Goal: Task Accomplishment & Management: Use online tool/utility

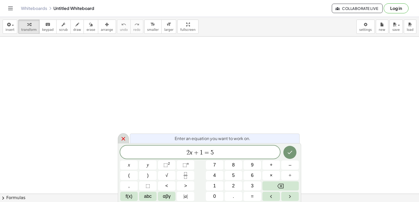
click at [122, 135] on div at bounding box center [123, 138] width 11 height 10
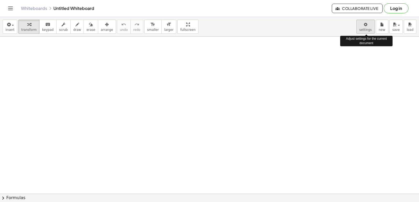
click at [369, 31] on body "Graspable Math Activities Get Started Activity Bank Assigned Work Classes White…" at bounding box center [209, 101] width 419 height 202
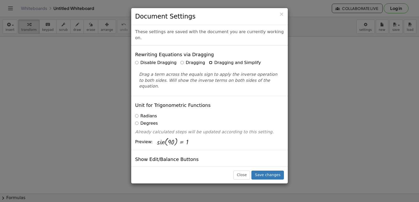
drag, startPoint x: 369, startPoint y: 31, endPoint x: 200, endPoint y: 57, distance: 171.7
click at [200, 60] on div "Disable Dragging Dragging Dragging and Simplify" at bounding box center [209, 63] width 149 height 6
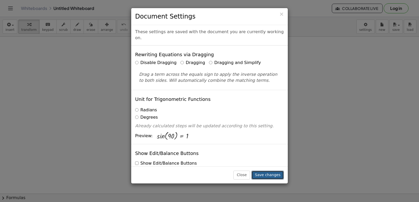
click at [277, 176] on button "Save changes" at bounding box center [267, 175] width 32 height 9
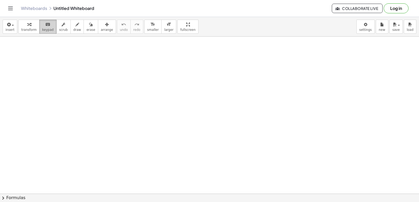
click at [48, 31] on span "keypad" at bounding box center [48, 30] width 12 height 4
click at [24, 23] on div "button" at bounding box center [28, 24] width 15 height 6
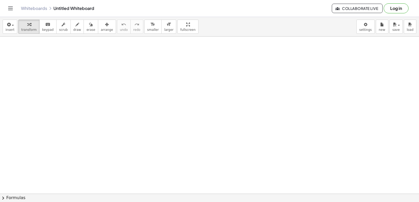
click at [0, 0] on div "x y ⬚ 2 ⬚ n 7 8 9 + – ( ) √ 4 5 6 × ÷ , ⬚ < > 1 2 3 f(x) abc αβγ | a | 0 . =" at bounding box center [0, 0] width 0 height 0
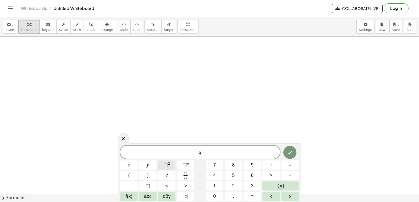
click at [171, 166] on button "⬚ 2" at bounding box center [167, 165] width 18 height 9
click at [202, 149] on span "2" at bounding box center [201, 151] width 3 height 6
click at [174, 166] on button "⬚ 2" at bounding box center [167, 165] width 18 height 9
click at [162, 165] on button "⬚ 2" at bounding box center [167, 165] width 18 height 9
click at [182, 150] on span "x 2 ​ + 5 x 2 − 1 0 − 5" at bounding box center [200, 151] width 160 height 9
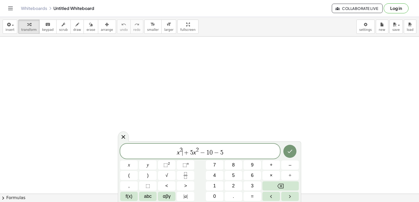
click at [183, 148] on span "x 2 ​ + 5 x 2 − 1 0 − 5" at bounding box center [200, 151] width 160 height 9
drag, startPoint x: 181, startPoint y: 151, endPoint x: 183, endPoint y: 147, distance: 4.8
click at [165, 166] on span "⬚" at bounding box center [165, 165] width 4 height 5
click at [285, 187] on button "Backspace" at bounding box center [280, 186] width 36 height 9
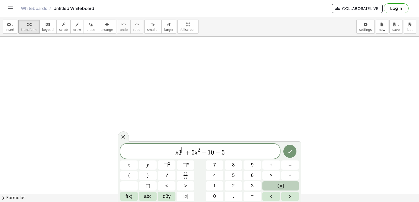
click at [285, 187] on button "Backspace" at bounding box center [280, 186] width 36 height 9
click at [165, 163] on span "⬚" at bounding box center [165, 165] width 4 height 5
click at [185, 149] on span "x 2 ​ + 5 x 2 − 1 0 − 5" at bounding box center [200, 151] width 160 height 9
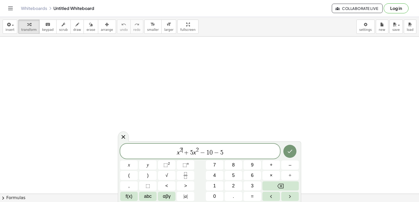
click at [182, 149] on span "2 ​" at bounding box center [181, 151] width 3 height 6
click at [288, 150] on icon "Done" at bounding box center [290, 151] width 6 height 6
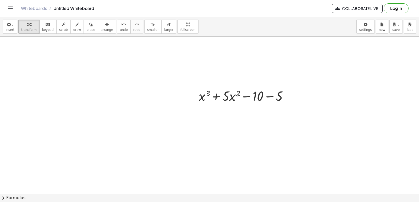
scroll to position [91, 0]
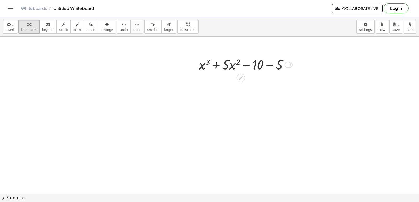
drag, startPoint x: 289, startPoint y: 65, endPoint x: 285, endPoint y: 65, distance: 3.7
click at [241, 65] on div "+ x 3 + · 5 · x 2 − 10 − 5" at bounding box center [241, 65] width 0 height 0
click at [281, 63] on div at bounding box center [245, 64] width 98 height 18
click at [234, 143] on div at bounding box center [209, 120] width 419 height 349
drag, startPoint x: 234, startPoint y: 143, endPoint x: 224, endPoint y: 150, distance: 12.5
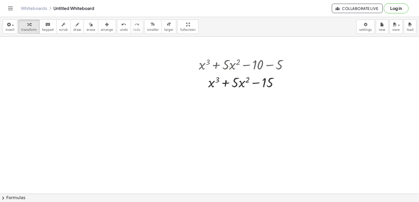
click at [224, 150] on div at bounding box center [209, 120] width 419 height 349
click at [237, 90] on div at bounding box center [245, 82] width 98 height 18
drag, startPoint x: 237, startPoint y: 90, endPoint x: 208, endPoint y: 113, distance: 37.3
click at [206, 114] on div at bounding box center [209, 120] width 419 height 349
click at [228, 80] on div at bounding box center [245, 82] width 98 height 18
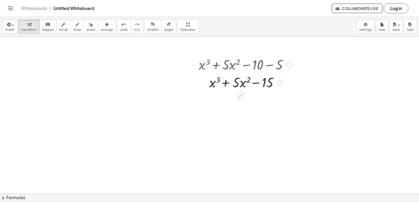
drag, startPoint x: 231, startPoint y: 86, endPoint x: 238, endPoint y: 82, distance: 7.6
click at [233, 87] on div at bounding box center [245, 82] width 98 height 18
click at [239, 81] on div at bounding box center [245, 82] width 98 height 18
drag, startPoint x: 240, startPoint y: 86, endPoint x: 231, endPoint y: 86, distance: 8.4
click at [231, 86] on div at bounding box center [245, 82] width 98 height 18
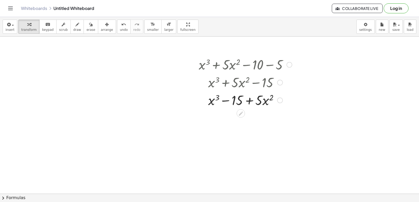
click at [246, 98] on div at bounding box center [245, 100] width 98 height 18
drag, startPoint x: 263, startPoint y: 97, endPoint x: 224, endPoint y: 102, distance: 39.0
click at [225, 102] on div at bounding box center [245, 100] width 98 height 18
drag, startPoint x: 219, startPoint y: 100, endPoint x: 232, endPoint y: 101, distance: 12.3
click at [230, 101] on div at bounding box center [245, 100] width 98 height 18
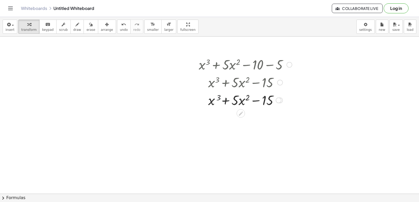
click at [237, 103] on div at bounding box center [245, 100] width 98 height 18
drag, startPoint x: 236, startPoint y: 103, endPoint x: 221, endPoint y: 104, distance: 15.2
click at [228, 104] on div at bounding box center [245, 100] width 98 height 18
click at [219, 104] on div at bounding box center [245, 100] width 98 height 18
click at [214, 104] on div at bounding box center [245, 100] width 98 height 18
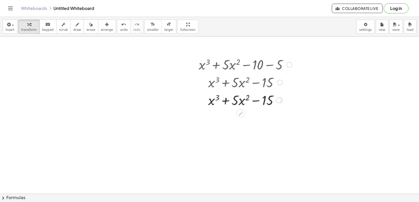
click at [211, 103] on div at bounding box center [245, 100] width 98 height 18
drag, startPoint x: 218, startPoint y: 102, endPoint x: 236, endPoint y: 98, distance: 17.7
click at [223, 101] on div at bounding box center [245, 100] width 98 height 18
click at [236, 98] on div at bounding box center [245, 100] width 98 height 18
drag, startPoint x: 262, startPoint y: 99, endPoint x: 256, endPoint y: 101, distance: 7.1
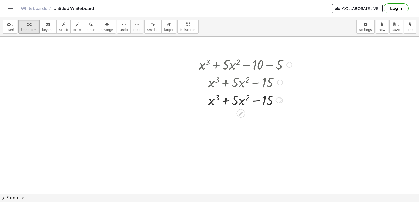
click at [259, 100] on div at bounding box center [245, 100] width 98 height 18
click at [256, 101] on div at bounding box center [245, 100] width 98 height 18
click at [225, 103] on div at bounding box center [245, 100] width 98 height 18
click at [225, 102] on div at bounding box center [245, 100] width 98 height 18
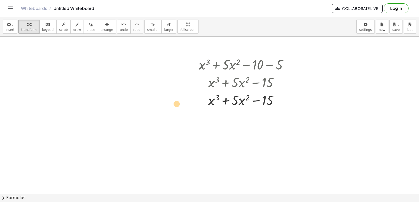
drag, startPoint x: 272, startPoint y: 96, endPoint x: 184, endPoint y: 98, distance: 88.5
click at [182, 99] on div "+ x 3 + · 5 · x 2 − 10 − 5 + x 3 + · 5 · x 2 − 15 + x 3 − 15 + · 5 · x 2 − 15 +…" at bounding box center [209, 120] width 419 height 349
click at [238, 110] on div "+ x 3 + · 5 · x 2 − 10 − 5 + x 3 + · 5 · x 2 − 15 + x 3 − 15 + · 5 · x 2 − 15 +…" at bounding box center [243, 82] width 105 height 56
click at [241, 114] on icon at bounding box center [240, 113] width 5 height 5
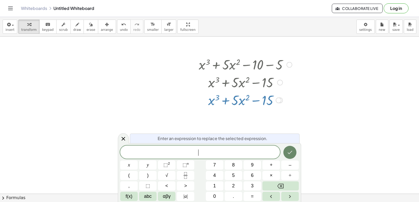
click at [292, 151] on icon "Done" at bounding box center [290, 152] width 5 height 3
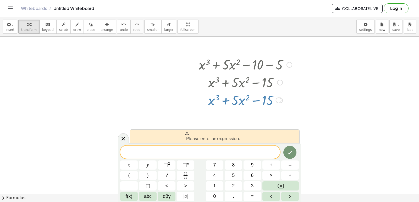
drag, startPoint x: 271, startPoint y: 104, endPoint x: 348, endPoint y: 92, distance: 78.0
click at [244, 93] on div at bounding box center [245, 100] width 98 height 18
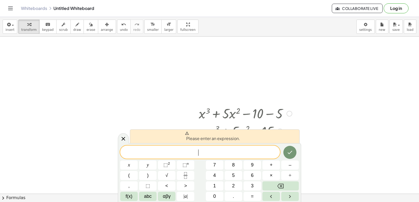
scroll to position [0, 0]
drag, startPoint x: 418, startPoint y: 37, endPoint x: 210, endPoint y: 114, distance: 222.3
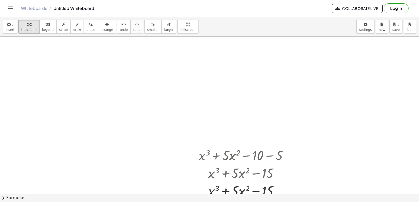
drag, startPoint x: 417, startPoint y: 39, endPoint x: 194, endPoint y: 124, distance: 238.8
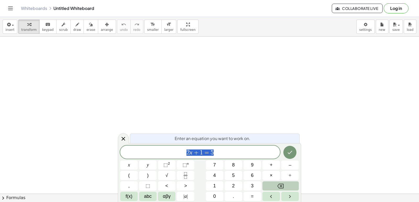
click at [275, 185] on button "Backspace" at bounding box center [280, 186] width 36 height 9
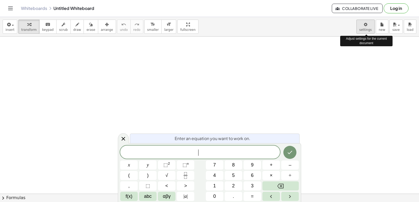
click at [368, 30] on body "Graspable Math Activities Get Started Activity Bank Assigned Work Classes White…" at bounding box center [209, 101] width 419 height 202
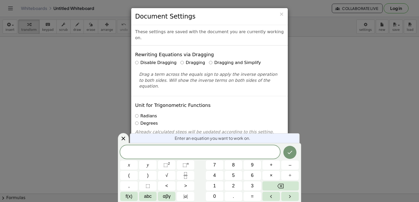
click at [372, 23] on div "× Document Settings These settings are saved with the document you are currentl…" at bounding box center [209, 101] width 419 height 202
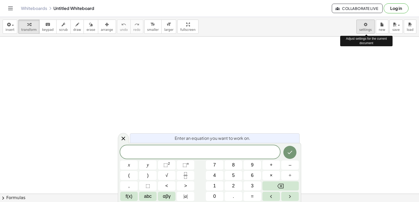
click at [368, 25] on body "Graspable Math Activities Get Started Activity Bank Assigned Work Classes White…" at bounding box center [209, 101] width 419 height 202
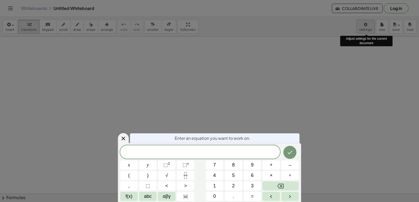
click at [368, 25] on body "Graspable Math Activities Get Started Activity Bank Assigned Work Classes White…" at bounding box center [209, 101] width 419 height 202
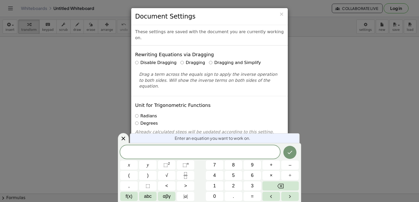
click at [331, 88] on div "× Document Settings These settings are saved with the document you are currentl…" at bounding box center [209, 101] width 419 height 202
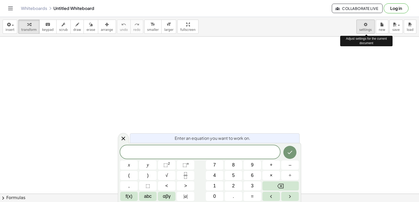
click at [367, 30] on body "Graspable Math Activities Get Started Activity Bank Assigned Work Classes White…" at bounding box center [209, 101] width 419 height 202
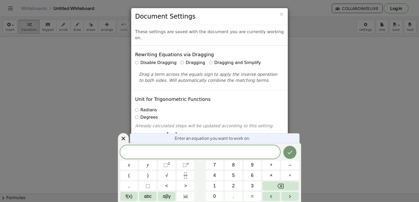
click at [210, 60] on label "Dragging and Simplify" at bounding box center [235, 63] width 52 height 6
click at [120, 136] on icon at bounding box center [123, 139] width 6 height 6
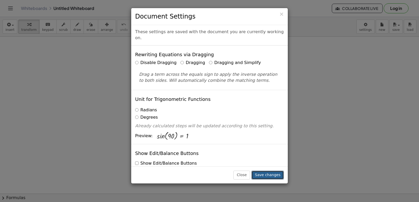
click at [264, 176] on button "Save changes" at bounding box center [267, 175] width 32 height 9
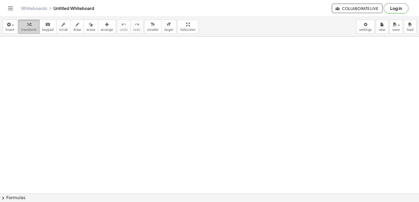
click at [23, 28] on span "transform" at bounding box center [28, 30] width 15 height 4
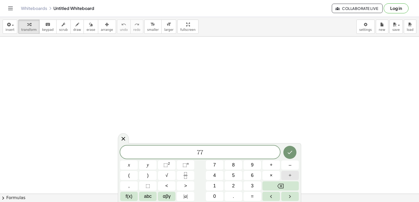
click at [282, 182] on div "7 7 ​ x y ⬚ 2 ⬚ n 7 8 9 + – ( ) √ 4 5 6 × ÷ , ⬚ < > 1 2 3 f(x) abc αβγ | a | 0 …" at bounding box center [209, 173] width 178 height 55
click at [282, 185] on icon "Backspace" at bounding box center [280, 186] width 6 height 5
click at [271, 175] on span "×" at bounding box center [271, 175] width 3 height 7
click at [284, 185] on button "Backspace" at bounding box center [280, 186] width 36 height 9
click at [130, 163] on button "x" at bounding box center [129, 165] width 18 height 9
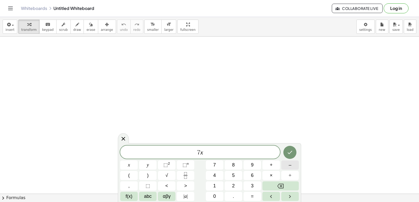
click at [288, 163] on button "–" at bounding box center [290, 165] width 18 height 9
click at [234, 183] on span "2" at bounding box center [233, 186] width 3 height 7
click at [183, 186] on button ">" at bounding box center [186, 186] width 18 height 9
click at [241, 194] on button "." at bounding box center [234, 196] width 18 height 9
click at [282, 187] on icon "Backspace" at bounding box center [280, 186] width 6 height 6
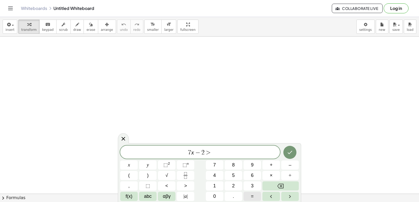
click at [252, 197] on span "=" at bounding box center [252, 196] width 3 height 7
click at [215, 186] on span "1" at bounding box center [214, 186] width 3 height 7
click at [233, 183] on span "2" at bounding box center [233, 186] width 3 height 7
click at [288, 151] on icon "Done" at bounding box center [290, 152] width 6 height 6
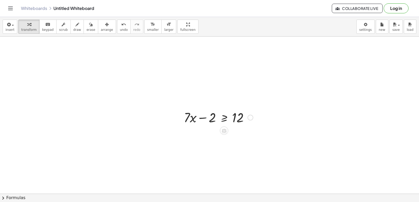
click at [248, 115] on div at bounding box center [250, 118] width 6 height 6
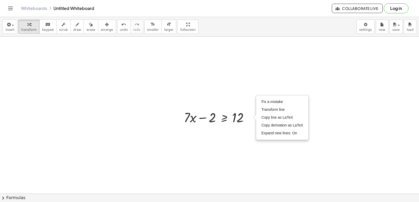
drag, startPoint x: 186, startPoint y: 155, endPoint x: 190, endPoint y: 150, distance: 6.5
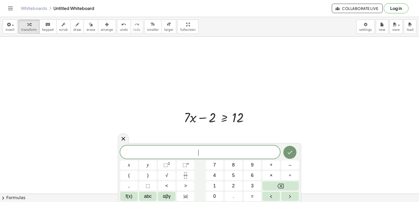
click at [191, 149] on span "​" at bounding box center [200, 152] width 160 height 7
drag, startPoint x: 248, startPoint y: 126, endPoint x: 246, endPoint y: 119, distance: 7.8
click at [246, 120] on div "12 + · 7 · x − 2 ≥ 12 Fix a mistake Transform line Copy line as LaTeX Copy deri…" at bounding box center [216, 117] width 81 height 20
click at [242, 115] on div at bounding box center [218, 117] width 74 height 18
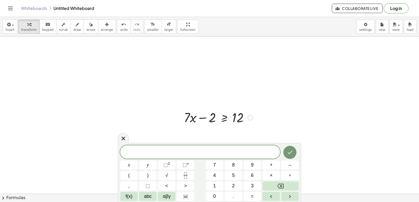
click at [243, 117] on div at bounding box center [218, 117] width 74 height 18
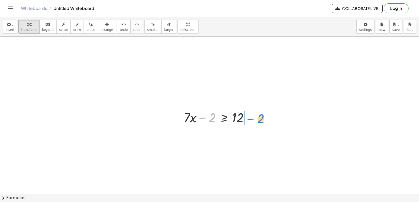
drag, startPoint x: 204, startPoint y: 118, endPoint x: 251, endPoint y: 119, distance: 47.9
click at [251, 119] on div at bounding box center [218, 117] width 74 height 18
click at [249, 134] on div at bounding box center [228, 135] width 94 height 18
click at [249, 135] on div at bounding box center [228, 135] width 94 height 18
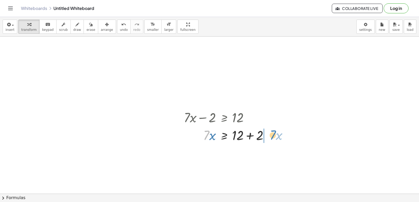
drag, startPoint x: 205, startPoint y: 134, endPoint x: 272, endPoint y: 133, distance: 67.3
click at [272, 133] on div at bounding box center [228, 135] width 94 height 18
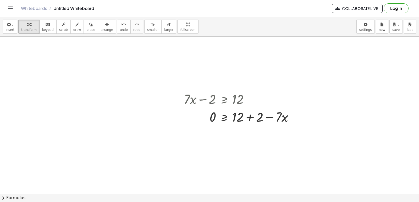
scroll to position [26, 0]
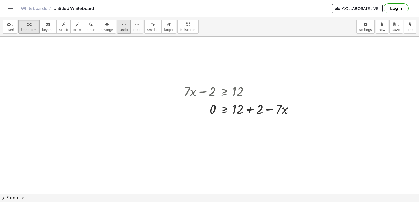
click at [120, 31] on span "undo" at bounding box center [124, 30] width 8 height 4
click at [249, 108] on div at bounding box center [228, 109] width 94 height 18
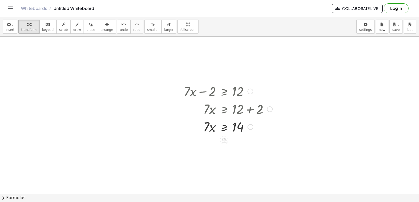
scroll to position [52, 0]
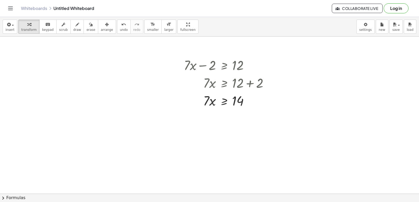
drag, startPoint x: 149, startPoint y: 119, endPoint x: 183, endPoint y: 154, distance: 49.8
click at [183, 154] on div at bounding box center [209, 158] width 419 height 349
click at [187, 155] on div at bounding box center [209, 158] width 419 height 349
drag, startPoint x: 192, startPoint y: 146, endPoint x: 217, endPoint y: 141, distance: 25.2
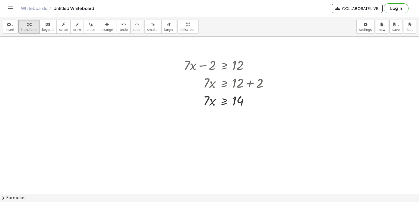
click at [210, 141] on div at bounding box center [209, 158] width 419 height 349
click at [228, 141] on div at bounding box center [209, 158] width 419 height 349
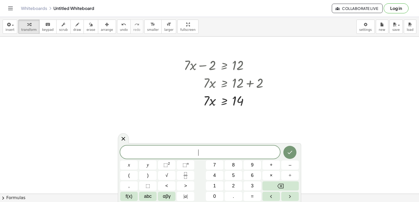
drag, startPoint x: 228, startPoint y: 141, endPoint x: 232, endPoint y: 139, distance: 5.0
click at [232, 139] on div at bounding box center [209, 158] width 419 height 349
click at [234, 175] on span "5" at bounding box center [233, 175] width 3 height 7
click at [129, 165] on span "x" at bounding box center [129, 165] width 2 height 7
click at [269, 165] on button "+" at bounding box center [271, 165] width 18 height 9
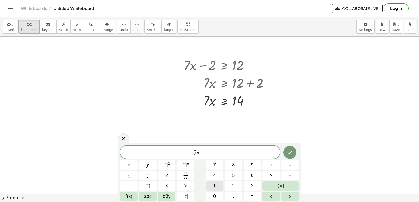
click at [215, 183] on span "1" at bounding box center [214, 186] width 3 height 7
click at [168, 185] on button "<" at bounding box center [167, 186] width 18 height 9
click at [249, 196] on button "=" at bounding box center [252, 196] width 18 height 9
click at [288, 166] on button "–" at bounding box center [290, 165] width 18 height 9
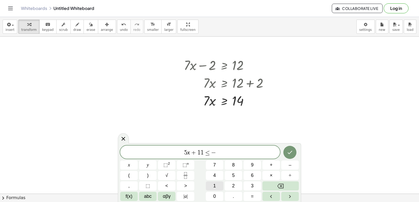
click at [216, 183] on button "1" at bounding box center [215, 186] width 18 height 9
click at [253, 161] on button "9" at bounding box center [252, 165] width 18 height 9
click at [288, 153] on icon "Done" at bounding box center [290, 152] width 5 height 3
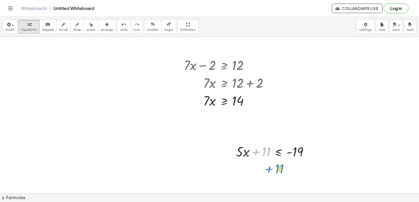
drag, startPoint x: 262, startPoint y: 152, endPoint x: 275, endPoint y: 169, distance: 21.5
click at [275, 169] on div "+ · 7 · x − 2 ≥ 12 · 7 · x ≥ + 12 + 2 · 7 · x ≥ 14 + 11 + · 5 · x + 11 ≤ - 19" at bounding box center [209, 158] width 419 height 349
drag, startPoint x: 287, startPoint y: 153, endPoint x: 258, endPoint y: 152, distance: 29.1
click at [258, 153] on div at bounding box center [274, 152] width 82 height 18
drag, startPoint x: 253, startPoint y: 152, endPoint x: 294, endPoint y: 153, distance: 41.4
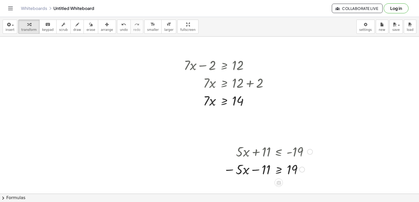
click at [294, 153] on div at bounding box center [268, 152] width 94 height 18
drag, startPoint x: 289, startPoint y: 150, endPoint x: 261, endPoint y: 161, distance: 30.7
click at [278, 152] on div "+ · 5 · x + 11 ≤ - 19 · 5 · x 11 19 − − ≥" at bounding box center [278, 152] width 0 height 0
drag, startPoint x: 232, startPoint y: 171, endPoint x: 259, endPoint y: 152, distance: 32.9
click at [278, 152] on div "+ · 5 · x + 11 ≤ - 19 − · 5 · x · 5 · x 11 19 − − ≥" at bounding box center [278, 152] width 0 height 0
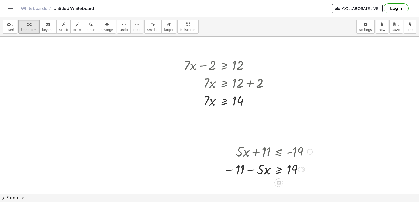
click at [278, 152] on div "+ · 5 · x + 11 ≤ - 19 − · 5 · x − 11 ≥ 19 · 5 · x 11 19 − − ≥" at bounding box center [278, 152] width 0 height 0
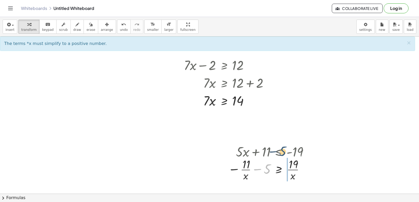
drag, startPoint x: 265, startPoint y: 172, endPoint x: 280, endPoint y: 157, distance: 21.3
click at [117, 27] on button "undo undo" at bounding box center [124, 27] width 14 height 14
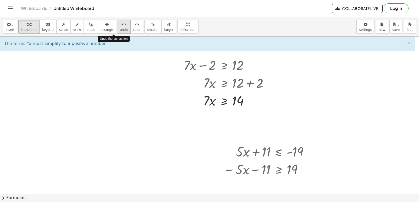
click at [117, 27] on button "undo undo" at bounding box center [124, 27] width 14 height 14
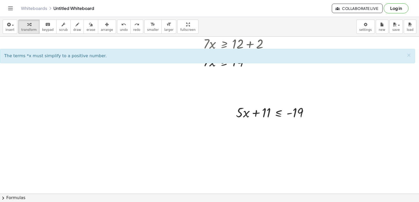
scroll to position [105, 0]
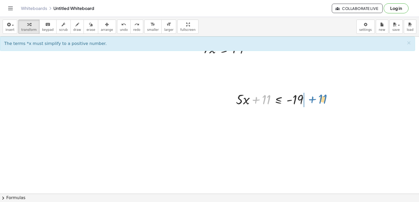
drag, startPoint x: 261, startPoint y: 99, endPoint x: 318, endPoint y: 99, distance: 56.3
click at [318, 99] on div "+ · 7 · x − 2 ≥ 12 · 7 · x ≥ + 12 + 2 · 7 · x ≥ 14 + 11 + · 5 · x + 11 ≤ - 19" at bounding box center [209, 106] width 419 height 349
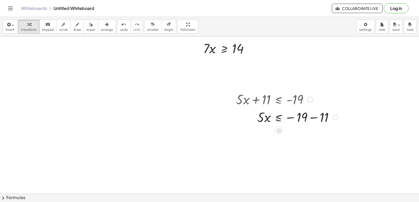
click at [276, 119] on div at bounding box center [286, 117] width 107 height 18
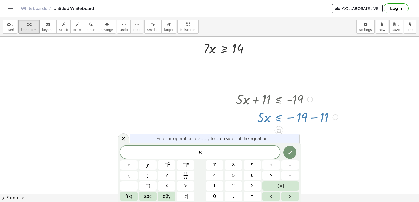
drag, startPoint x: 309, startPoint y: 137, endPoint x: 300, endPoint y: 133, distance: 10.3
click at [306, 136] on div at bounding box center [209, 106] width 419 height 349
click at [320, 140] on div at bounding box center [209, 106] width 419 height 349
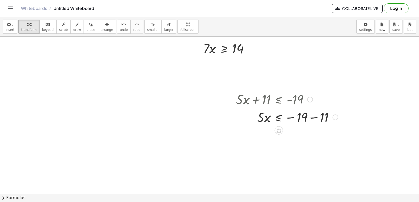
click at [266, 122] on div at bounding box center [286, 117] width 107 height 18
drag, startPoint x: 259, startPoint y: 119, endPoint x: 335, endPoint y: 121, distance: 75.9
click at [335, 121] on div at bounding box center [286, 117] width 107 height 18
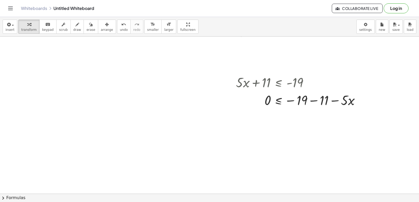
scroll to position [131, 0]
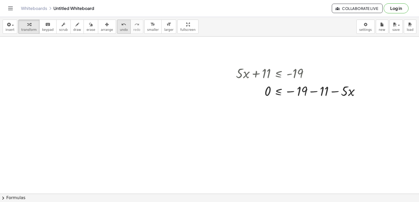
click at [121, 26] on icon "undo" at bounding box center [123, 24] width 5 height 6
click at [182, 148] on div at bounding box center [209, 80] width 419 height 349
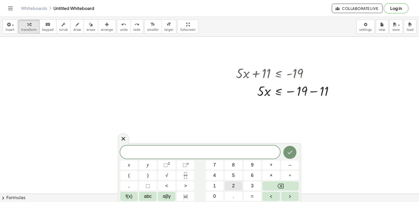
click at [289, 165] on span "–" at bounding box center [289, 165] width 3 height 7
click at [277, 184] on button "Backspace" at bounding box center [280, 186] width 36 height 9
click at [284, 168] on button "–" at bounding box center [290, 165] width 18 height 9
click at [216, 172] on div "− ​ x y ⬚ 2 ⬚ n 7 8 9 + – ( ) √ 4 5 6 × ÷ , ⬚ < > 1 2 3 f(x) abc αβγ | a | 0 . =" at bounding box center [209, 173] width 178 height 55
click at [233, 185] on span "2" at bounding box center [233, 186] width 3 height 7
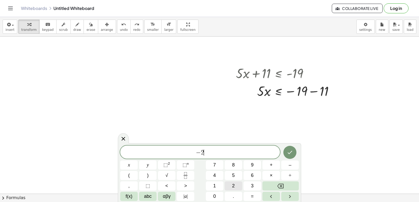
click at [233, 185] on span "2" at bounding box center [233, 186] width 3 height 7
click at [276, 186] on button "Backspace" at bounding box center [280, 186] width 36 height 9
click at [132, 163] on button "x" at bounding box center [129, 165] width 18 height 9
click at [270, 169] on button "+" at bounding box center [271, 165] width 18 height 9
click at [215, 186] on span "1" at bounding box center [214, 186] width 3 height 7
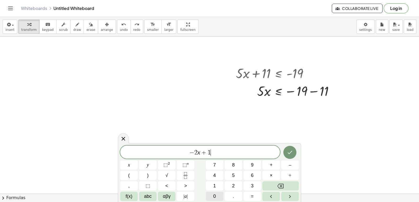
click at [216, 194] on button "0" at bounding box center [215, 196] width 18 height 9
click at [187, 185] on button ">" at bounding box center [186, 186] width 18 height 9
click at [250, 197] on button "=" at bounding box center [252, 196] width 18 height 9
click at [228, 184] on button "2" at bounding box center [234, 186] width 18 height 9
click at [214, 192] on div "− 2 x + 1 0 ≥ 2 ​ x y ⬚ 2 ⬚ n 7 8 9 + – ( ) √ 4 5 6 × ÷ , ⬚ < > 1 2 3 f(x) abc …" at bounding box center [209, 173] width 178 height 55
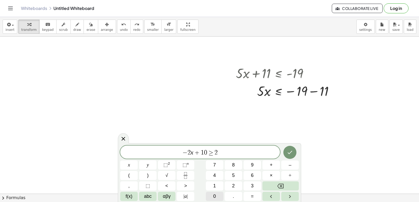
click at [218, 196] on button "0" at bounding box center [215, 196] width 18 height 9
click at [293, 152] on icon "Done" at bounding box center [290, 152] width 6 height 6
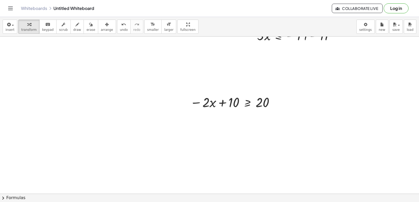
scroll to position [191, 0]
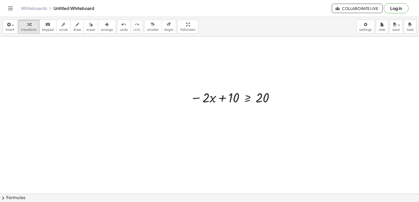
click at [174, 121] on div at bounding box center [209, 81] width 419 height 472
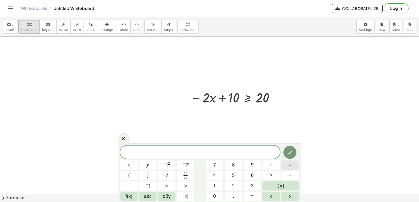
click at [288, 165] on button "–" at bounding box center [290, 165] width 18 height 9
click at [216, 175] on span "4" at bounding box center [214, 175] width 3 height 7
click at [270, 176] on span "×" at bounding box center [271, 175] width 3 height 7
click at [273, 182] on button "Backspace" at bounding box center [280, 186] width 36 height 9
click at [267, 173] on button "×" at bounding box center [271, 175] width 18 height 9
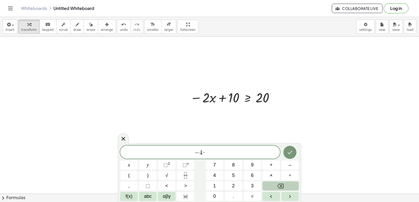
click at [284, 182] on button "Backspace" at bounding box center [280, 186] width 36 height 9
click at [270, 175] on span "×" at bounding box center [271, 175] width 3 height 7
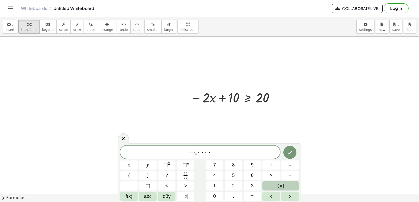
click at [273, 182] on button "Backspace" at bounding box center [280, 186] width 36 height 9
click at [274, 180] on div "− 4 · · · ​ x y ⬚ 2 ⬚ n 7 8 9 + – ( ) √ 4 5 6 × ÷ , ⬚ < > 1 2 3 f(x) abc αβγ | …" at bounding box center [209, 173] width 178 height 55
click at [274, 180] on button "×" at bounding box center [271, 175] width 18 height 9
click at [274, 186] on button "Backspace" at bounding box center [280, 186] width 36 height 9
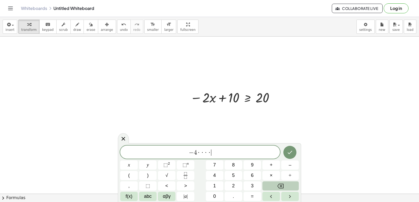
click at [274, 185] on button "Backspace" at bounding box center [280, 186] width 36 height 9
click at [274, 184] on button "Backspace" at bounding box center [280, 186] width 36 height 9
click at [135, 163] on button "x" at bounding box center [129, 165] width 18 height 9
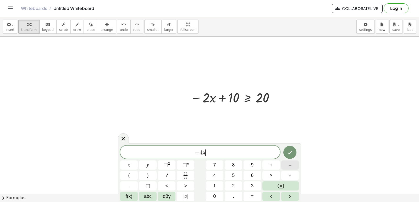
click at [291, 163] on button "–" at bounding box center [290, 165] width 18 height 9
click at [216, 185] on button "1" at bounding box center [215, 186] width 18 height 9
click at [234, 177] on span "5" at bounding box center [233, 175] width 3 height 7
click at [189, 188] on button ">" at bounding box center [186, 186] width 18 height 9
click at [216, 177] on button "4" at bounding box center [215, 175] width 18 height 9
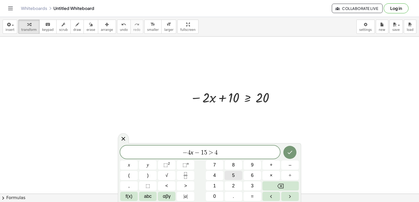
click at [230, 178] on button "5" at bounding box center [234, 175] width 18 height 9
click at [291, 149] on icon "Done" at bounding box center [290, 152] width 6 height 6
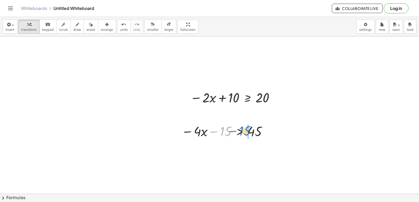
drag, startPoint x: 219, startPoint y: 137, endPoint x: 238, endPoint y: 136, distance: 18.6
click at [238, 136] on div at bounding box center [225, 131] width 92 height 18
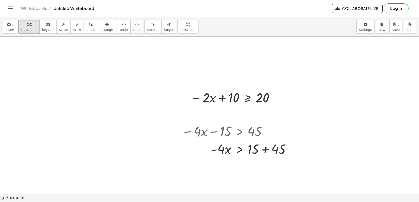
click at [216, 182] on div at bounding box center [209, 81] width 419 height 472
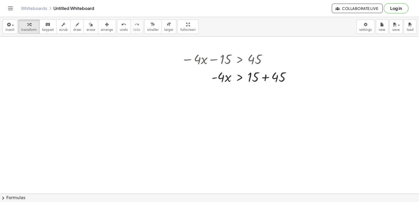
scroll to position [270, 0]
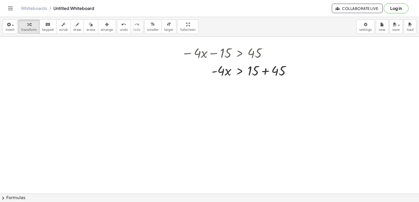
click at [168, 154] on div at bounding box center [209, 3] width 419 height 472
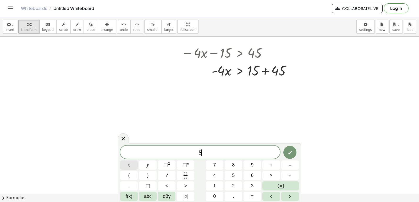
click at [132, 161] on button "x" at bounding box center [129, 165] width 18 height 9
click at [294, 173] on button "÷" at bounding box center [290, 175] width 18 height 9
click at [284, 185] on button "Backspace" at bounding box center [280, 186] width 36 height 9
click at [289, 163] on span "–" at bounding box center [289, 165] width 3 height 7
click at [252, 185] on span "3" at bounding box center [252, 186] width 3 height 7
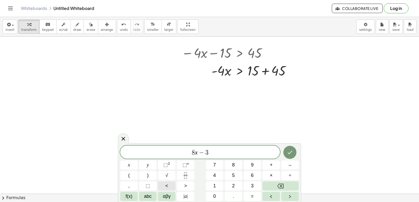
click at [168, 189] on span "<" at bounding box center [166, 186] width 3 height 7
click at [236, 185] on button "2" at bounding box center [234, 186] width 18 height 9
click at [212, 185] on button "1" at bounding box center [215, 186] width 18 height 9
click at [291, 151] on icon "Done" at bounding box center [290, 152] width 6 height 6
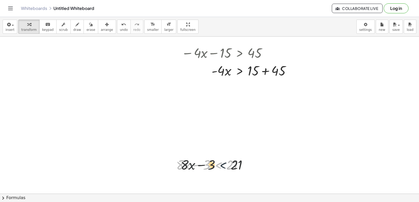
drag, startPoint x: 217, startPoint y: 164, endPoint x: 223, endPoint y: 164, distance: 6.0
click at [223, 164] on div at bounding box center [212, 165] width 76 height 18
drag, startPoint x: 198, startPoint y: 165, endPoint x: 232, endPoint y: 165, distance: 33.8
click at [231, 165] on div at bounding box center [212, 165] width 76 height 18
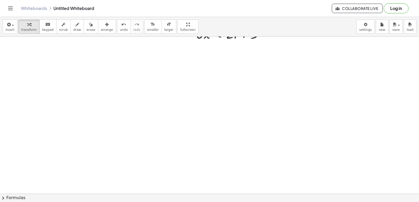
scroll to position [393, 0]
drag, startPoint x: 138, startPoint y: 99, endPoint x: 138, endPoint y: 104, distance: 5.0
drag, startPoint x: 137, startPoint y: 132, endPoint x: 131, endPoint y: 137, distance: 7.2
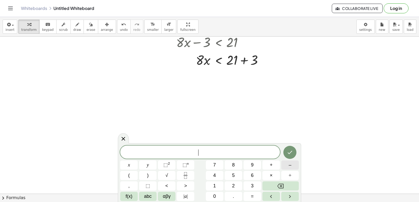
click at [288, 164] on span "–" at bounding box center [289, 165] width 3 height 7
click at [246, 170] on div "− ​ x y ⬚ 2 ⬚ n 7 8 9 + – ( ) √ 4 5 6 × ÷ , ⬚ < > 1 2 3 f(x) abc αβγ | a | 0 . =" at bounding box center [209, 173] width 178 height 55
click at [253, 176] on span "6" at bounding box center [252, 175] width 3 height 7
click at [131, 164] on button "x" at bounding box center [129, 165] width 18 height 9
click at [291, 166] on button "–" at bounding box center [290, 165] width 18 height 9
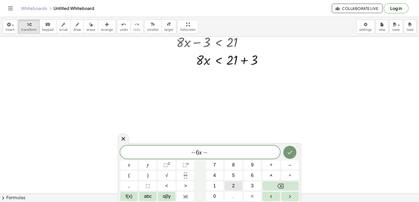
click at [231, 182] on button "2" at bounding box center [234, 186] width 18 height 9
click at [186, 184] on span ">" at bounding box center [185, 186] width 3 height 7
click at [250, 195] on button "=" at bounding box center [252, 196] width 18 height 9
click at [232, 185] on span "2" at bounding box center [233, 186] width 3 height 7
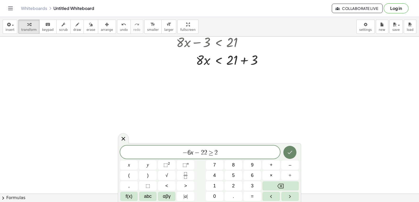
click at [290, 153] on icon "Done" at bounding box center [290, 152] width 6 height 6
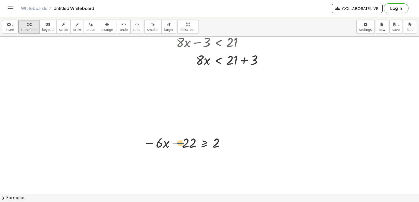
drag, startPoint x: 175, startPoint y: 144, endPoint x: 0, endPoint y: 1, distance: 226.2
drag, startPoint x: 178, startPoint y: 142, endPoint x: 232, endPoint y: 141, distance: 54.2
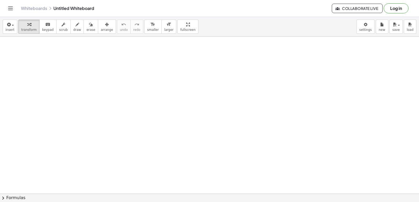
click at [70, 32] on button "draw" at bounding box center [77, 27] width 14 height 14
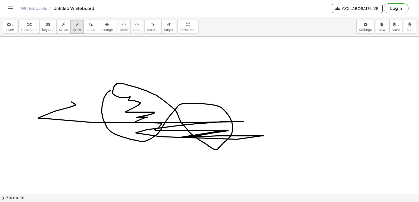
drag, startPoint x: 110, startPoint y: 91, endPoint x: 0, endPoint y: 39, distance: 121.9
click at [120, 30] on span "undo" at bounding box center [124, 30] width 8 height 4
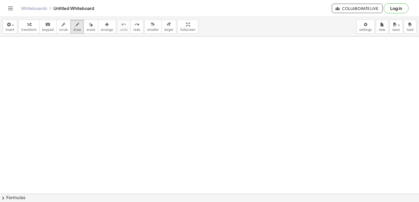
click at [36, 27] on button "transform" at bounding box center [28, 27] width 21 height 14
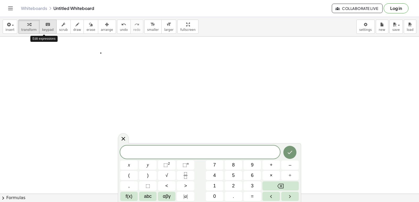
click at [47, 32] on button "keyboard keypad" at bounding box center [47, 27] width 17 height 14
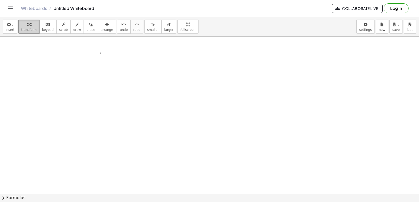
click at [21, 25] on div "button" at bounding box center [28, 24] width 15 height 6
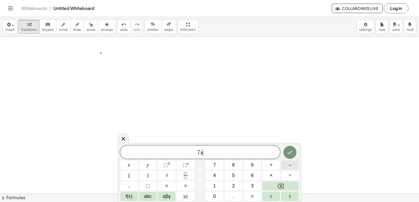
click at [285, 164] on button "–" at bounding box center [290, 165] width 18 height 9
click at [170, 185] on button "<" at bounding box center [167, 186] width 18 height 9
click at [268, 182] on button "Backspace" at bounding box center [280, 186] width 36 height 9
click at [254, 198] on button "=" at bounding box center [252, 196] width 18 height 9
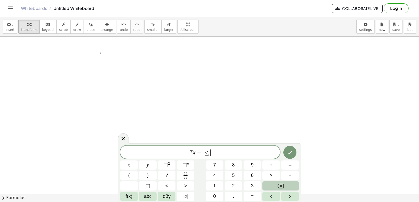
click at [278, 187] on icon "Backspace" at bounding box center [280, 186] width 6 height 5
click at [170, 185] on button "<" at bounding box center [167, 186] width 18 height 9
click at [248, 194] on button "=" at bounding box center [252, 196] width 18 height 9
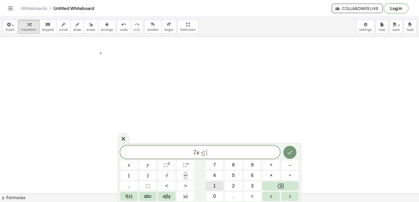
click at [217, 183] on button "1" at bounding box center [215, 186] width 18 height 9
click at [231, 183] on button "2" at bounding box center [234, 186] width 18 height 9
click at [292, 152] on icon "Done" at bounding box center [290, 152] width 6 height 6
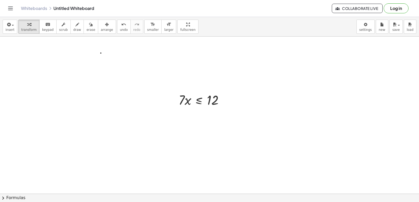
drag, startPoint x: 191, startPoint y: 99, endPoint x: 139, endPoint y: 55, distance: 68.2
click at [120, 30] on span "undo" at bounding box center [124, 30] width 8 height 4
click at [23, 30] on span "transform" at bounding box center [28, 30] width 15 height 4
drag, startPoint x: 111, startPoint y: 68, endPoint x: 117, endPoint y: 76, distance: 9.4
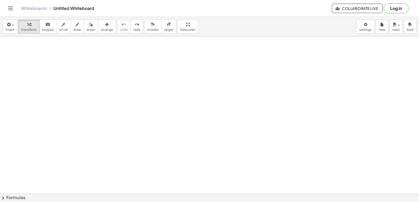
drag, startPoint x: 242, startPoint y: 143, endPoint x: 195, endPoint y: 132, distance: 48.4
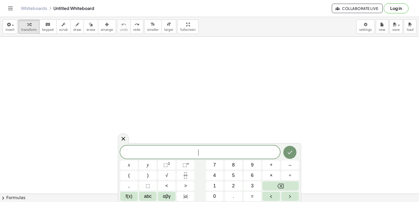
drag, startPoint x: 195, startPoint y: 132, endPoint x: 198, endPoint y: 131, distance: 3.3
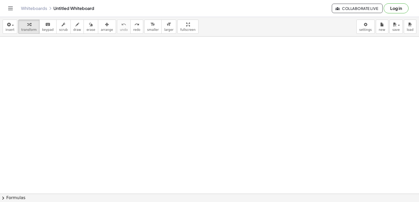
drag, startPoint x: 212, startPoint y: 170, endPoint x: 209, endPoint y: 163, distance: 8.4
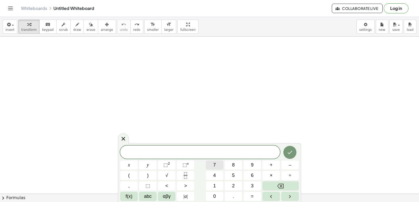
click at [214, 163] on span "7" at bounding box center [214, 165] width 3 height 7
click at [275, 174] on button "×" at bounding box center [271, 175] width 18 height 9
click at [280, 183] on icon "Backspace" at bounding box center [280, 186] width 6 height 6
click at [267, 175] on button "×" at bounding box center [271, 175] width 18 height 9
click at [274, 184] on button "Backspace" at bounding box center [280, 186] width 36 height 9
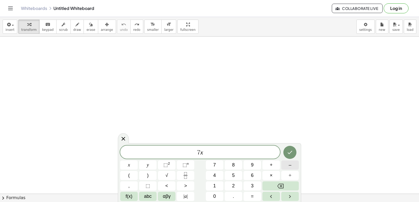
click at [290, 166] on span "–" at bounding box center [289, 165] width 3 height 7
click at [250, 167] on button "9" at bounding box center [252, 165] width 18 height 9
click at [168, 187] on button "<" at bounding box center [167, 186] width 18 height 9
click at [249, 194] on button "=" at bounding box center [252, 196] width 18 height 9
click at [219, 185] on button "1" at bounding box center [215, 186] width 18 height 9
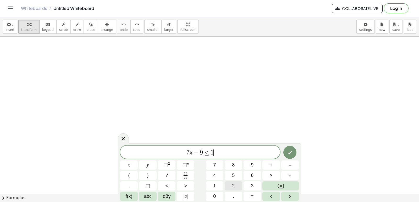
click at [238, 185] on button "2" at bounding box center [234, 186] width 18 height 9
click at [287, 156] on button "Done" at bounding box center [289, 152] width 13 height 13
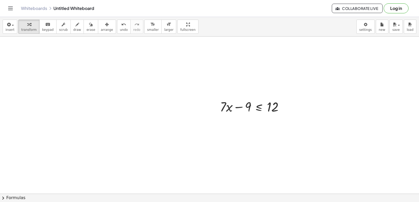
scroll to position [79, 0]
click at [238, 103] on div at bounding box center [253, 102] width 73 height 18
click at [253, 104] on div at bounding box center [253, 102] width 73 height 18
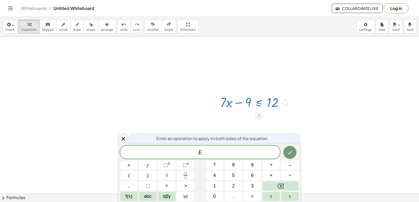
click at [277, 105] on div at bounding box center [253, 102] width 73 height 18
click at [318, 110] on div at bounding box center [209, 132] width 419 height 349
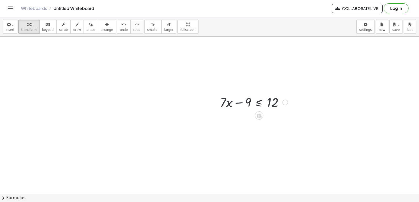
click at [223, 120] on div at bounding box center [209, 132] width 419 height 349
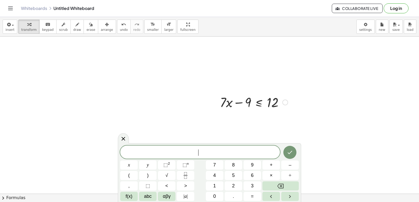
click at [229, 107] on div at bounding box center [253, 102] width 73 height 18
click at [214, 104] on div at bounding box center [216, 102] width 8 height 20
click at [202, 120] on div at bounding box center [209, 132] width 419 height 349
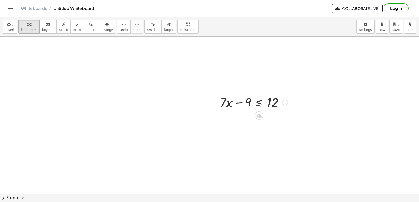
click at [286, 104] on div at bounding box center [285, 103] width 6 height 6
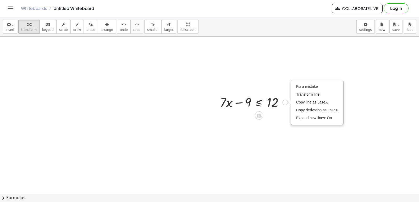
click at [286, 104] on div "Fix a mistake Transform line Copy line as LaTeX Copy derivation as LaTeX Expand…" at bounding box center [285, 103] width 6 height 6
click at [275, 106] on div at bounding box center [253, 102] width 73 height 18
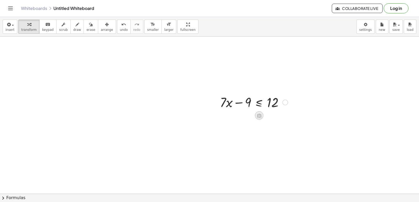
click at [259, 116] on icon at bounding box center [259, 116] width 5 height 4
click at [247, 116] on div "−" at bounding box center [248, 115] width 8 height 8
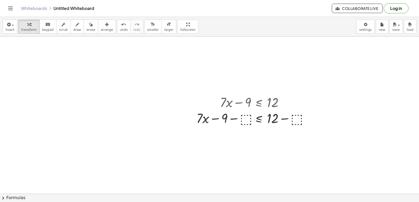
click at [267, 131] on div "+ · 7 · x − 9 ≤ 12 + · 7 · x − 9 ≤ 12 − ⬚ + − ⬚ Fix a mistake Transform line Co…" at bounding box center [209, 132] width 419 height 349
click at [200, 122] on div at bounding box center [254, 120] width 120 height 18
drag, startPoint x: 204, startPoint y: 121, endPoint x: 253, endPoint y: 122, distance: 49.2
click at [253, 122] on div at bounding box center [254, 120] width 120 height 18
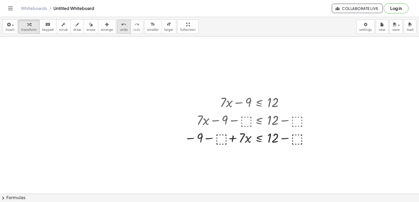
click at [120, 31] on span "undo" at bounding box center [124, 30] width 8 height 4
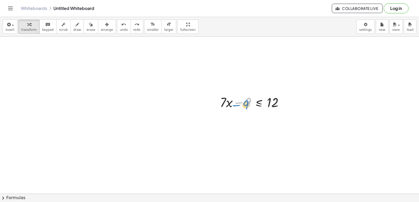
drag, startPoint x: 242, startPoint y: 104, endPoint x: 244, endPoint y: 106, distance: 2.7
click at [244, 107] on div at bounding box center [253, 102] width 73 height 18
drag, startPoint x: 249, startPoint y: 103, endPoint x: 294, endPoint y: 104, distance: 44.5
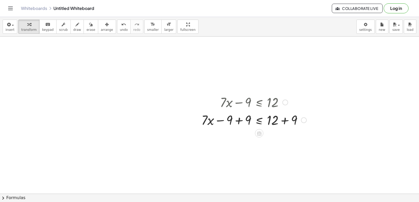
click at [223, 121] on div at bounding box center [254, 120] width 110 height 18
click at [241, 122] on div at bounding box center [254, 120] width 110 height 18
click at [283, 136] on div at bounding box center [254, 138] width 110 height 18
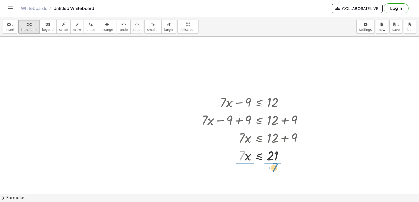
drag, startPoint x: 242, startPoint y: 155, endPoint x: 270, endPoint y: 169, distance: 30.7
click at [243, 178] on div at bounding box center [254, 177] width 110 height 26
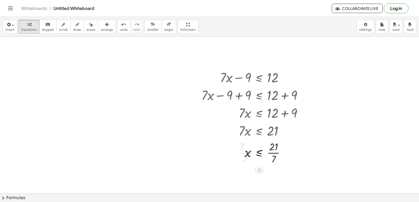
scroll to position [105, 0]
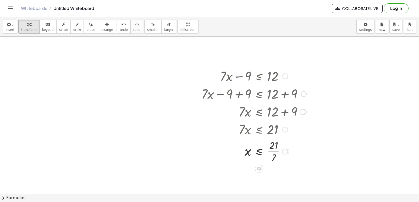
click at [274, 152] on div at bounding box center [254, 151] width 110 height 26
click at [381, 87] on div at bounding box center [209, 106] width 419 height 349
drag, startPoint x: 381, startPoint y: 87, endPoint x: 369, endPoint y: 51, distance: 38.2
click at [369, 51] on div at bounding box center [209, 106] width 419 height 349
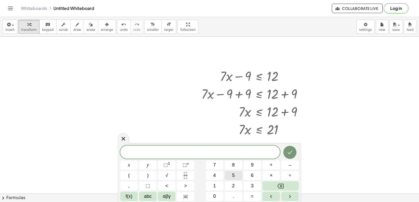
click at [227, 177] on button "5" at bounding box center [234, 175] width 18 height 9
click at [269, 174] on button "×" at bounding box center [271, 175] width 18 height 9
click at [284, 186] on button "Backspace" at bounding box center [280, 186] width 36 height 9
click at [284, 185] on button "Backspace" at bounding box center [280, 186] width 36 height 9
click at [229, 178] on button "5" at bounding box center [234, 175] width 18 height 9
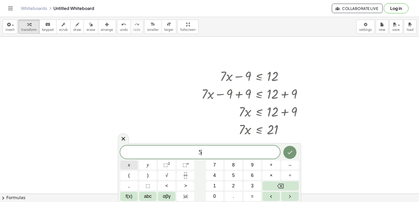
click at [134, 167] on button "x" at bounding box center [129, 165] width 18 height 9
click at [284, 166] on button "–" at bounding box center [290, 165] width 18 height 9
click at [219, 185] on button "1" at bounding box center [215, 186] width 18 height 9
click at [217, 176] on button "4" at bounding box center [215, 175] width 18 height 9
click at [180, 185] on button ">" at bounding box center [186, 186] width 18 height 9
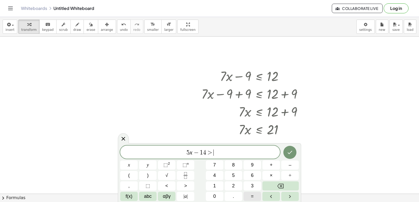
click at [255, 196] on button "=" at bounding box center [252, 196] width 18 height 9
click at [215, 186] on span "1" at bounding box center [214, 186] width 3 height 7
click at [258, 175] on button "6" at bounding box center [252, 175] width 18 height 9
click at [292, 154] on icon "Done" at bounding box center [290, 152] width 6 height 6
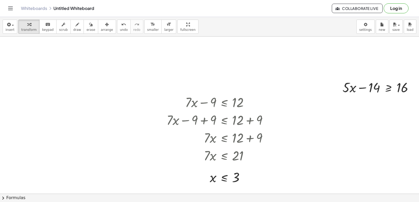
scroll to position [79, 42]
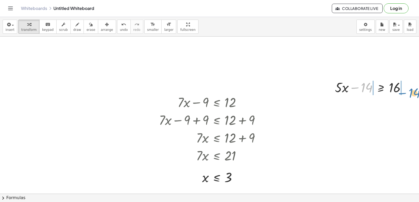
drag, startPoint x: 355, startPoint y: 88, endPoint x: 402, endPoint y: 90, distance: 47.4
click at [402, 90] on div at bounding box center [372, 87] width 80 height 18
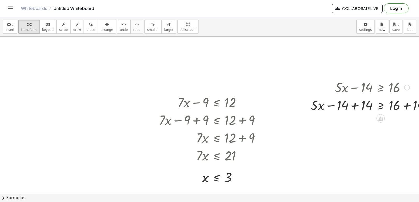
click at [353, 107] on div at bounding box center [372, 105] width 128 height 18
click at [406, 122] on div at bounding box center [372, 123] width 128 height 18
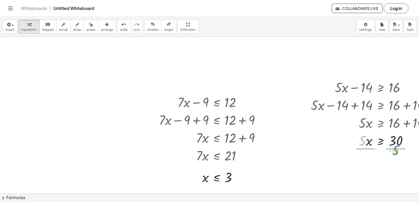
drag, startPoint x: 362, startPoint y: 144, endPoint x: 395, endPoint y: 157, distance: 36.1
drag, startPoint x: 366, startPoint y: 164, endPoint x: 383, endPoint y: 161, distance: 17.4
click at [366, 164] on div at bounding box center [372, 162] width 128 height 26
click at [396, 163] on div at bounding box center [372, 162] width 128 height 26
click at [56, 78] on div at bounding box center [198, 132] width 481 height 349
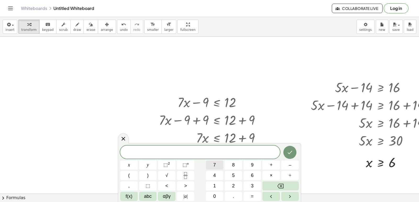
click at [219, 166] on button "7" at bounding box center [215, 165] width 18 height 9
click at [126, 166] on button "x" at bounding box center [129, 165] width 18 height 9
click at [277, 167] on button "+" at bounding box center [271, 165] width 18 height 9
click at [252, 176] on span "6" at bounding box center [252, 175] width 3 height 7
click at [172, 185] on button "<" at bounding box center [167, 186] width 18 height 9
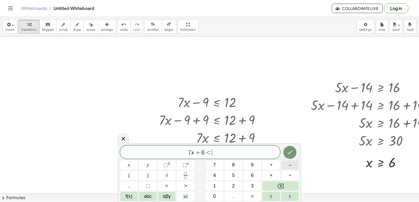
click at [288, 167] on button "–" at bounding box center [290, 165] width 18 height 9
click at [214, 183] on span "1" at bounding box center [214, 186] width 3 height 7
click at [230, 175] on button "5" at bounding box center [234, 175] width 18 height 9
click at [292, 153] on icon "Done" at bounding box center [290, 152] width 6 height 6
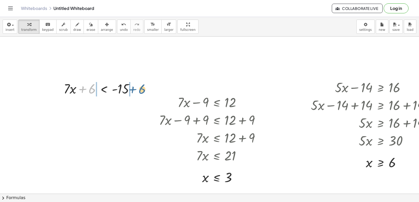
drag, startPoint x: 83, startPoint y: 90, endPoint x: 135, endPoint y: 90, distance: 51.6
click at [135, 90] on div at bounding box center [101, 89] width 80 height 18
click at [79, 90] on div at bounding box center [102, 89] width 123 height 18
click at [139, 88] on div at bounding box center [122, 89] width 84 height 18
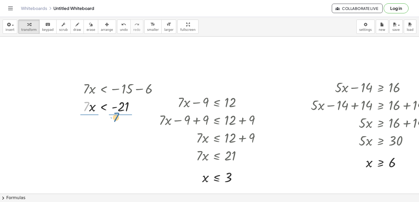
drag, startPoint x: 87, startPoint y: 109, endPoint x: 121, endPoint y: 122, distance: 37.0
click at [91, 108] on div at bounding box center [121, 106] width 85 height 26
click at [126, 106] on div at bounding box center [122, 106] width 84 height 26
click at [129, 108] on div at bounding box center [130, 107] width 6 height 6
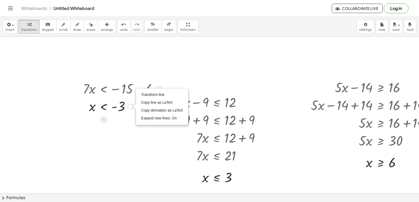
click at [132, 115] on div "+ · 7 · x + 6 < - 15 + · 7 · x + 6 − 6 < − 15 − 6 + · 7 · x + 0 < − 15 − 6 · 7 …" at bounding box center [120, 97] width 91 height 38
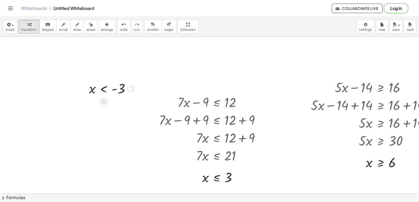
drag, startPoint x: 131, startPoint y: 106, endPoint x: 113, endPoint y: 86, distance: 27.6
click at [104, 89] on div "x < - 3 Transform line Copy line as LaTeX Copy derivation as LaTeX Expand new l…" at bounding box center [104, 89] width 0 height 0
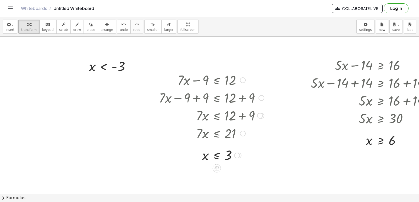
scroll to position [131, 42]
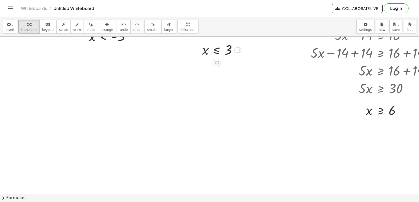
drag, startPoint x: 238, startPoint y: 127, endPoint x: 287, endPoint y: 136, distance: 49.4
click at [216, 50] on div "x ≤ 3" at bounding box center [216, 50] width 0 height 0
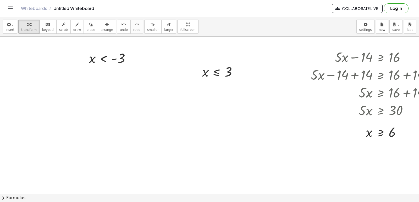
scroll to position [79, 42]
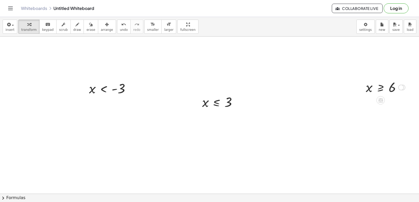
drag, startPoint x: 400, startPoint y: 163, endPoint x: 368, endPoint y: 85, distance: 84.3
click at [380, 88] on div "x ≥ 6" at bounding box center [380, 88] width 0 height 0
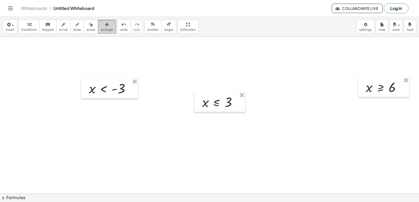
click at [98, 33] on button "arrange" at bounding box center [107, 27] width 18 height 14
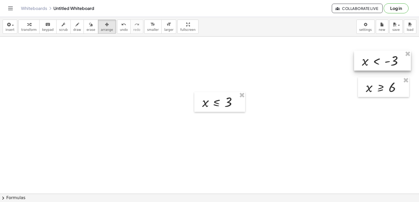
drag, startPoint x: 109, startPoint y: 88, endPoint x: 380, endPoint y: 61, distance: 272.8
click at [380, 61] on div at bounding box center [382, 61] width 57 height 20
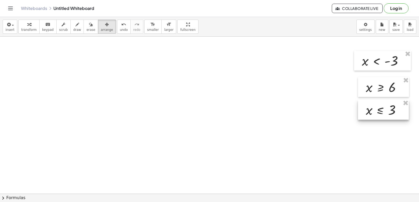
drag, startPoint x: 222, startPoint y: 102, endPoint x: 386, endPoint y: 110, distance: 163.5
click at [386, 110] on div at bounding box center [383, 110] width 51 height 20
click at [101, 31] on span "arrange" at bounding box center [107, 30] width 12 height 4
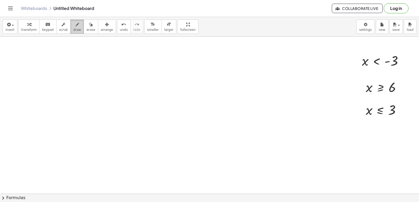
click at [73, 31] on span "draw" at bounding box center [77, 30] width 8 height 4
click at [28, 60] on div at bounding box center [198, 132] width 481 height 349
click at [48, 27] on div "keyboard" at bounding box center [48, 24] width 12 height 6
click at [26, 63] on div at bounding box center [198, 132] width 481 height 349
click at [54, 74] on div at bounding box center [198, 132] width 481 height 349
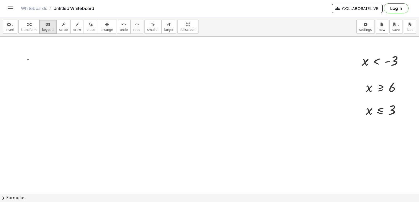
click at [97, 116] on div at bounding box center [198, 132] width 481 height 349
click at [46, 32] on span "keypad" at bounding box center [48, 30] width 12 height 4
click at [30, 30] on span "transform" at bounding box center [28, 30] width 15 height 4
click at [78, 83] on div at bounding box center [198, 132] width 481 height 349
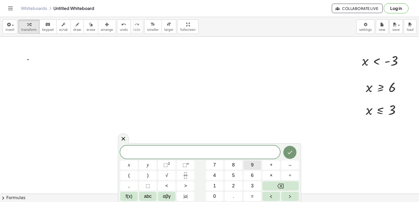
click at [251, 163] on span "9" at bounding box center [252, 165] width 3 height 7
click at [289, 167] on span "–" at bounding box center [289, 165] width 3 height 7
click at [285, 189] on button "Backspace" at bounding box center [280, 186] width 36 height 9
click at [126, 164] on button "x" at bounding box center [129, 165] width 18 height 9
click at [294, 168] on button "–" at bounding box center [290, 165] width 18 height 9
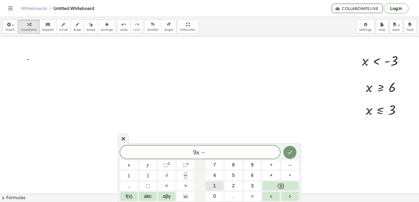
click at [219, 186] on button "1" at bounding box center [215, 186] width 18 height 9
click at [233, 177] on span "5" at bounding box center [233, 175] width 3 height 7
click at [188, 186] on button ">" at bounding box center [186, 186] width 18 height 9
click at [227, 186] on button "2" at bounding box center [234, 186] width 18 height 9
click at [212, 185] on button "1" at bounding box center [215, 186] width 18 height 9
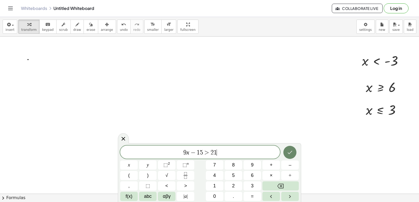
click at [290, 156] on button "Done" at bounding box center [289, 152] width 13 height 13
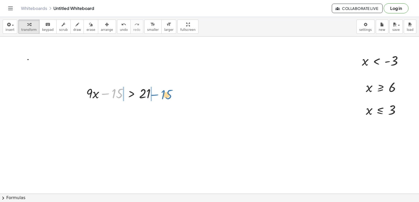
drag, startPoint x: 106, startPoint y: 97, endPoint x: 155, endPoint y: 98, distance: 48.7
click at [155, 98] on div at bounding box center [122, 93] width 79 height 18
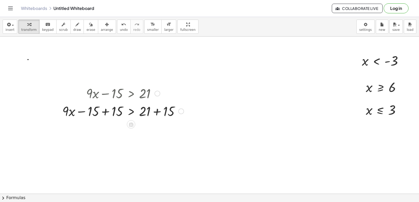
click at [109, 95] on div at bounding box center [123, 93] width 127 height 18
drag, startPoint x: 107, startPoint y: 111, endPoint x: 130, endPoint y: 112, distance: 23.3
click at [108, 112] on div at bounding box center [123, 111] width 127 height 18
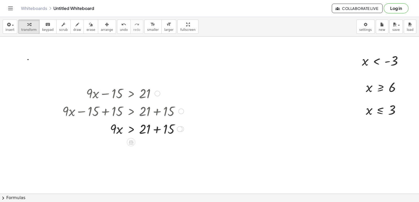
click at [158, 129] on div at bounding box center [123, 129] width 127 height 18
drag, startPoint x: 113, startPoint y: 146, endPoint x: 141, endPoint y: 156, distance: 30.3
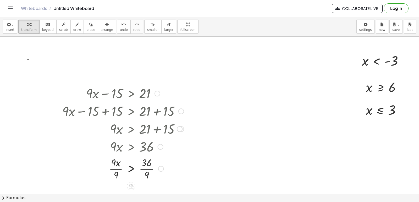
click at [121, 150] on div at bounding box center [123, 147] width 125 height 18
click at [116, 170] on div at bounding box center [123, 168] width 127 height 26
click at [144, 171] on div at bounding box center [123, 168] width 127 height 26
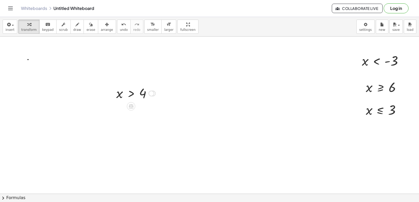
drag, startPoint x: 154, startPoint y: 167, endPoint x: 127, endPoint y: 85, distance: 86.1
click at [131, 94] on div "x > 4" at bounding box center [131, 94] width 0 height 0
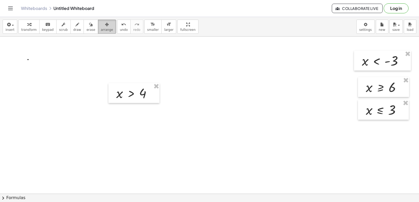
click at [104, 28] on button "arrange" at bounding box center [107, 27] width 18 height 14
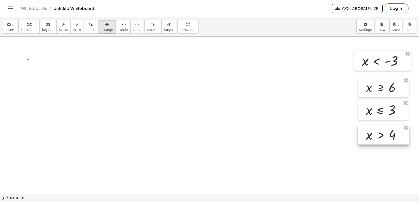
drag, startPoint x: 128, startPoint y: 93, endPoint x: 377, endPoint y: 135, distance: 252.1
click at [377, 135] on div at bounding box center [383, 135] width 51 height 20
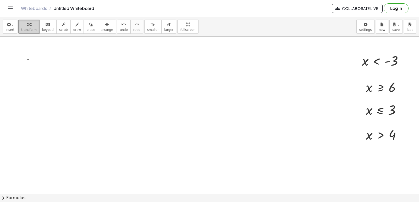
click at [23, 26] on div "button" at bounding box center [28, 24] width 15 height 6
click at [98, 30] on button "arrange" at bounding box center [107, 27] width 18 height 14
click at [83, 32] on button "erase" at bounding box center [90, 27] width 14 height 14
drag, startPoint x: 54, startPoint y: 53, endPoint x: 32, endPoint y: 31, distance: 31.3
click at [29, 36] on div "insert select one: Math Expression Function Text Youtube Video Graphing Geometr…" at bounding box center [209, 109] width 419 height 185
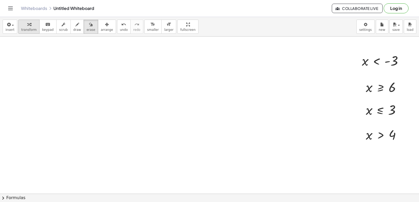
drag, startPoint x: 48, startPoint y: 30, endPoint x: 34, endPoint y: 30, distance: 13.9
click at [45, 30] on span "keypad" at bounding box center [48, 30] width 12 height 4
click at [31, 30] on span "transform" at bounding box center [28, 30] width 15 height 4
drag, startPoint x: 136, startPoint y: 56, endPoint x: 177, endPoint y: 156, distance: 108.1
click at [136, 56] on div at bounding box center [198, 132] width 481 height 349
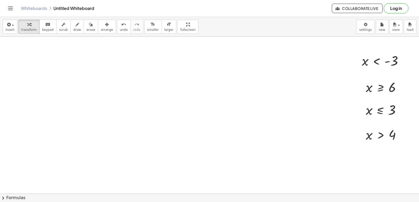
click at [88, 104] on div at bounding box center [198, 132] width 481 height 349
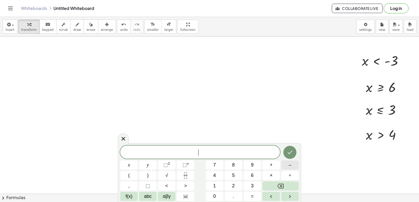
click at [290, 169] on span "–" at bounding box center [289, 165] width 3 height 7
click at [223, 188] on div "− ​ x y ⬚ 2 ⬚ n 7 8 9 + – ( ) √ 4 5 6 × ÷ , ⬚ < > 1 2 3 f(x) abc αβγ | a | 0 . =" at bounding box center [209, 173] width 178 height 55
click at [132, 163] on button "x" at bounding box center [129, 165] width 18 height 9
click at [267, 166] on button "+" at bounding box center [271, 165] width 18 height 9
click at [253, 167] on span "9" at bounding box center [252, 165] width 3 height 7
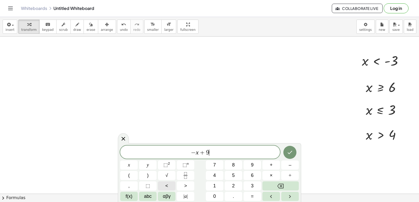
click at [168, 186] on button "<" at bounding box center [167, 186] width 18 height 9
click at [252, 197] on span "=" at bounding box center [252, 196] width 3 height 7
click at [219, 186] on button "1" at bounding box center [215, 186] width 18 height 9
click at [230, 176] on button "5" at bounding box center [234, 175] width 18 height 9
click at [292, 157] on button "Done" at bounding box center [289, 152] width 13 height 13
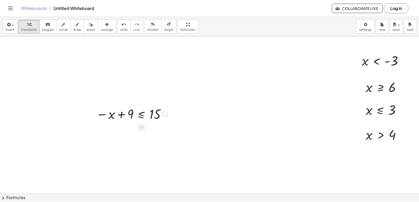
click at [110, 115] on div at bounding box center [131, 113] width 77 height 17
click at [150, 119] on div at bounding box center [131, 113] width 77 height 17
drag, startPoint x: 163, startPoint y: 115, endPoint x: 171, endPoint y: 120, distance: 8.9
click at [175, 128] on div at bounding box center [198, 132] width 481 height 349
click at [163, 116] on div at bounding box center [165, 115] width 6 height 6
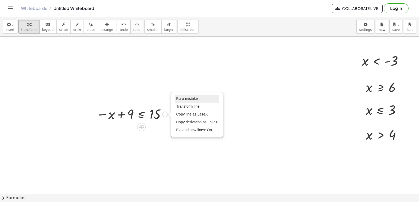
click at [187, 101] on span "Fix a mistake" at bounding box center [186, 99] width 21 height 4
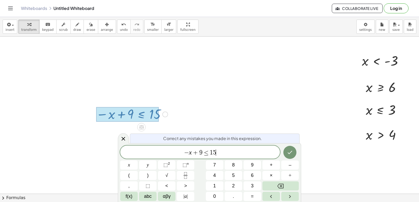
click at [190, 154] on var "x" at bounding box center [190, 152] width 3 height 7
click at [232, 186] on span "2" at bounding box center [233, 186] width 3 height 7
click at [292, 157] on button "Done" at bounding box center [289, 152] width 13 height 13
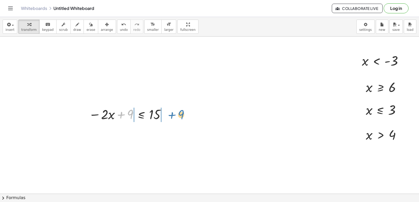
drag, startPoint x: 124, startPoint y: 114, endPoint x: 174, endPoint y: 114, distance: 50.2
click at [174, 114] on div "+ · 7 · x − 9 ≤ 12 + · 7 · x − 9 + 9 ≤ + 12 + 9 + · 7 · x + 0 ≤ + 12 + 9 · 7 · …" at bounding box center [198, 132] width 481 height 349
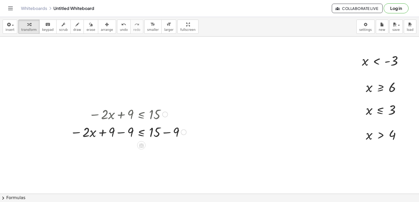
drag, startPoint x: 123, startPoint y: 132, endPoint x: 158, endPoint y: 138, distance: 35.2
click at [124, 132] on div at bounding box center [128, 132] width 121 height 18
click at [164, 135] on div at bounding box center [138, 132] width 105 height 18
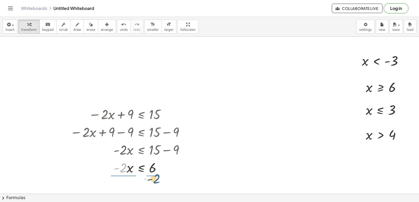
drag, startPoint x: 121, startPoint y: 166, endPoint x: 177, endPoint y: 169, distance: 55.6
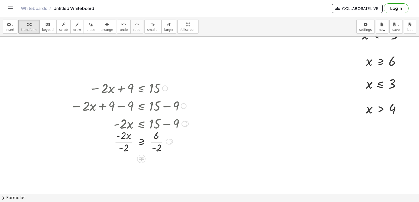
click at [126, 142] on div at bounding box center [130, 141] width 124 height 26
click at [156, 142] on div at bounding box center [123, 141] width 136 height 26
click at [156, 170] on div at bounding box center [130, 167] width 124 height 26
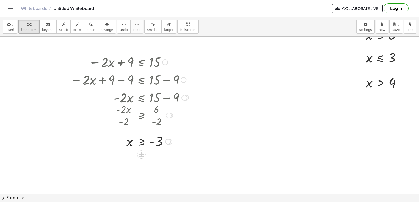
drag, startPoint x: 161, startPoint y: 141, endPoint x: 164, endPoint y: 142, distance: 3.4
click at [163, 142] on div at bounding box center [130, 141] width 124 height 17
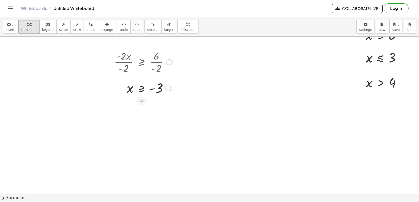
drag, startPoint x: 168, startPoint y: 117, endPoint x: 132, endPoint y: 55, distance: 72.0
click at [141, 62] on div "· - 2 · x · - 2 ≥ · 6 · - 2" at bounding box center [141, 62] width 0 height 0
drag, startPoint x: 169, startPoint y: 88, endPoint x: 157, endPoint y: 51, distance: 38.3
click at [157, 51] on div "+ · 7 · x − 9 ≤ 12 + · 7 · x − 9 + 9 ≤ + 12 + 9 + · 7 · x + 0 ≤ + 12 + 9 · 7 · …" at bounding box center [198, 80] width 481 height 349
click at [101, 28] on span "arrange" at bounding box center [107, 30] width 12 height 4
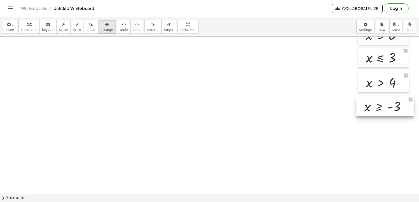
drag, startPoint x: 149, startPoint y: 59, endPoint x: 387, endPoint y: 104, distance: 241.3
click at [387, 104] on div at bounding box center [384, 107] width 57 height 20
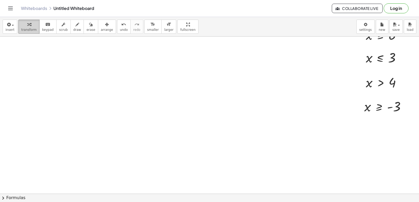
click at [35, 29] on button "transform" at bounding box center [28, 27] width 21 height 14
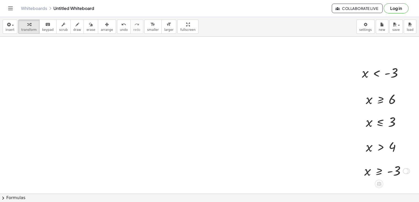
scroll to position [79, 42]
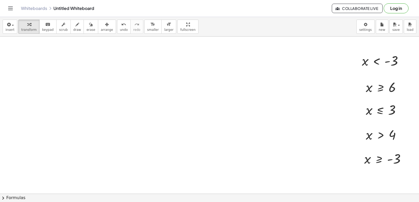
click at [55, 73] on div at bounding box center [198, 132] width 481 height 349
click at [35, 72] on div at bounding box center [198, 132] width 481 height 349
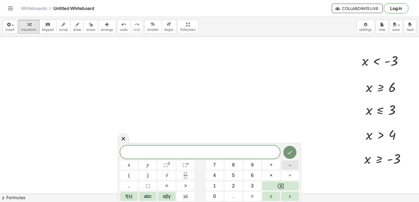
click at [292, 167] on button "–" at bounding box center [290, 165] width 18 height 9
click at [215, 167] on span "7" at bounding box center [214, 165] width 3 height 7
click at [128, 166] on span "x" at bounding box center [129, 165] width 2 height 7
click at [296, 164] on button "–" at bounding box center [290, 165] width 18 height 9
click at [220, 186] on button "1" at bounding box center [215, 186] width 18 height 9
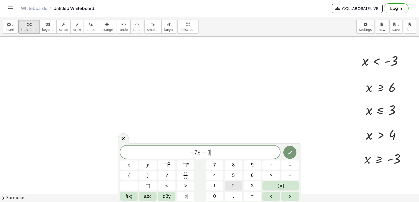
click at [228, 186] on button "2" at bounding box center [234, 186] width 18 height 9
click at [186, 184] on span ">" at bounding box center [185, 186] width 3 height 7
click at [259, 195] on button "=" at bounding box center [252, 196] width 18 height 9
click at [254, 165] on button "9" at bounding box center [252, 165] width 18 height 9
click at [291, 149] on button "Done" at bounding box center [289, 152] width 13 height 13
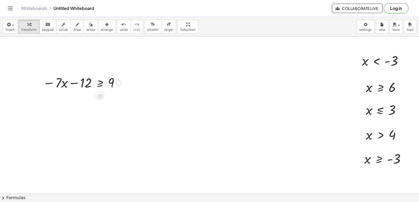
click at [53, 85] on div at bounding box center [81, 83] width 83 height 18
drag, startPoint x: 53, startPoint y: 85, endPoint x: 182, endPoint y: 74, distance: 129.7
click at [209, 71] on div at bounding box center [198, 132] width 481 height 349
drag, startPoint x: 75, startPoint y: 87, endPoint x: 126, endPoint y: 89, distance: 50.8
click at [126, 89] on div "+ · 7 · x − 9 ≤ 12 + · 7 · x − 9 + 9 ≤ + 12 + 9 + · 7 · x + 0 ≤ + 12 + 9 · 7 · …" at bounding box center [198, 132] width 481 height 349
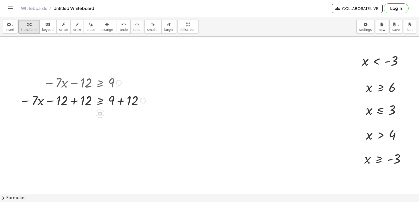
click at [76, 99] on div at bounding box center [81, 100] width 131 height 18
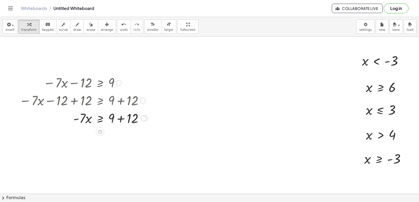
click at [121, 120] on div at bounding box center [83, 118] width 134 height 18
drag, startPoint x: 84, startPoint y: 137, endPoint x: 119, endPoint y: 147, distance: 35.8
click at [119, 147] on div "+ · 7 · x − 9 ≤ 12 + · 7 · x − 9 + 9 ≤ + 12 + 9 + · 7 · x + 0 ≤ + 12 + 9 · 7 · …" at bounding box center [198, 132] width 481 height 349
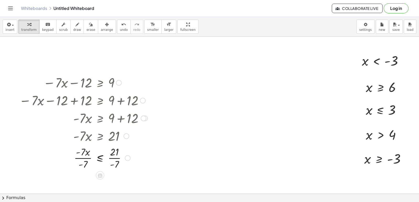
click at [86, 161] on div at bounding box center [83, 158] width 134 height 26
click at [114, 160] on div at bounding box center [83, 158] width 134 height 26
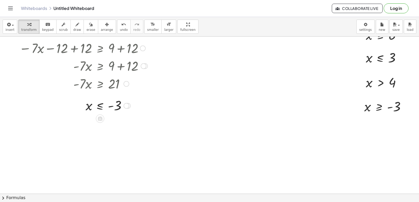
scroll to position [105, 42]
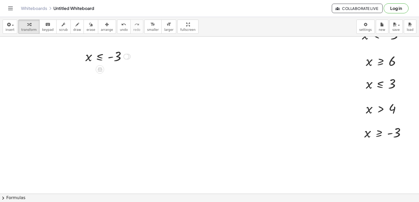
drag, startPoint x: 127, startPoint y: 119, endPoint x: 134, endPoint y: 47, distance: 72.3
click at [134, 47] on div "− · 7 · x − 12 ≥ 9 − · 7 · x − 12 + 12 ≥ + 9 + 12 − · 7 · x + 0 ≥ + 9 + 12 · - …" at bounding box center [105, 56] width 57 height 20
click at [101, 31] on span "arrange" at bounding box center [107, 30] width 12 height 4
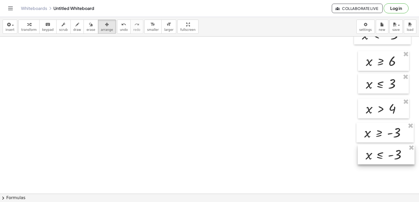
drag, startPoint x: 100, startPoint y: 62, endPoint x: 380, endPoint y: 160, distance: 296.2
click at [380, 160] on div at bounding box center [385, 155] width 57 height 20
click at [27, 31] on span "transform" at bounding box center [28, 30] width 15 height 4
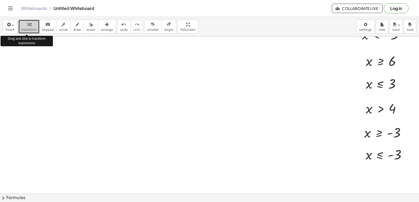
drag, startPoint x: 27, startPoint y: 31, endPoint x: 124, endPoint y: 109, distance: 124.3
click at [143, 123] on div at bounding box center [198, 106] width 481 height 349
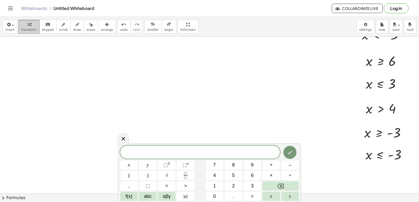
click at [32, 33] on button "transform" at bounding box center [28, 27] width 21 height 14
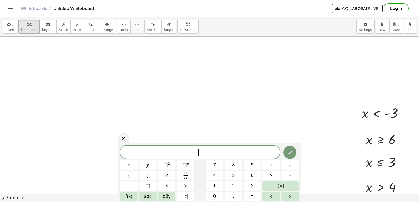
scroll to position [0, 42]
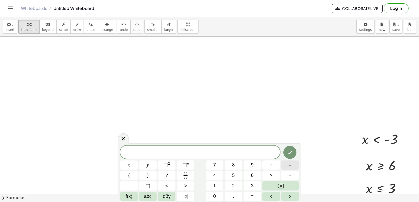
click at [287, 168] on button "–" at bounding box center [290, 165] width 18 height 9
click at [125, 166] on button "x" at bounding box center [129, 165] width 18 height 9
click at [268, 165] on button "+" at bounding box center [271, 165] width 18 height 9
click at [210, 163] on button "7" at bounding box center [215, 165] width 18 height 9
click at [188, 189] on button ">" at bounding box center [186, 186] width 18 height 9
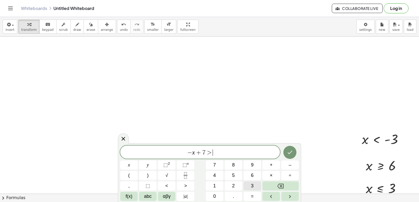
click at [246, 187] on button "3" at bounding box center [252, 186] width 18 height 9
click at [289, 155] on icon "Done" at bounding box center [290, 152] width 6 height 6
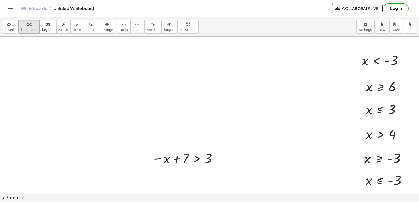
scroll to position [79, 42]
click at [105, 26] on icon "button" at bounding box center [107, 24] width 4 height 6
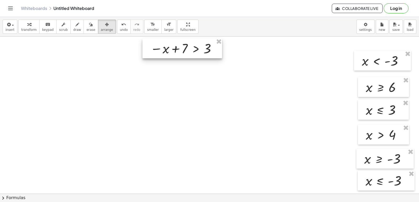
drag, startPoint x: 170, startPoint y: 158, endPoint x: 169, endPoint y: 48, distance: 110.2
click at [169, 48] on div at bounding box center [182, 48] width 80 height 20
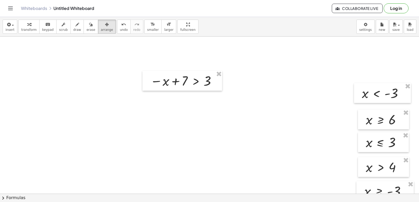
scroll to position [0, 42]
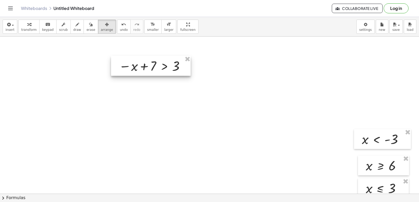
drag, startPoint x: 184, startPoint y: 124, endPoint x: 124, endPoint y: 44, distance: 99.3
click at [150, 61] on div at bounding box center [151, 66] width 80 height 20
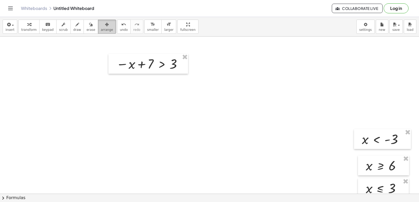
click at [105, 26] on icon "button" at bounding box center [107, 24] width 4 height 6
drag, startPoint x: 23, startPoint y: 30, endPoint x: 29, endPoint y: 30, distance: 6.5
click at [24, 30] on span "transform" at bounding box center [28, 30] width 15 height 4
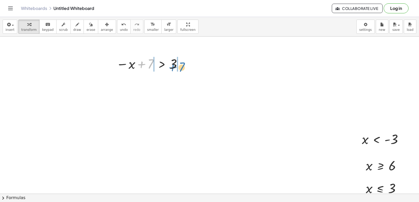
drag, startPoint x: 141, startPoint y: 65, endPoint x: 172, endPoint y: 68, distance: 31.1
click at [172, 68] on div at bounding box center [150, 63] width 73 height 17
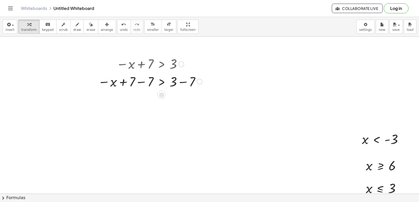
click at [144, 85] on div at bounding box center [149, 81] width 109 height 18
click at [182, 100] on div at bounding box center [150, 99] width 111 height 18
drag, startPoint x: 143, startPoint y: 116, endPoint x: 175, endPoint y: 125, distance: 33.4
click at [175, 125] on div "− x + 7 > 3 − x + 7 − 7 > + 3 − 7 − x + 0 > + 3 − 7 - x > + 3 − 7 - x - x > - 4" at bounding box center [149, 90] width 118 height 72
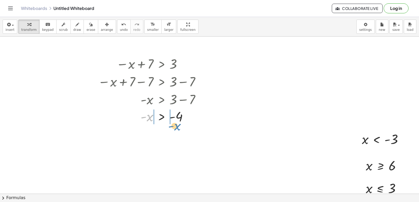
drag, startPoint x: 149, startPoint y: 118, endPoint x: 177, endPoint y: 127, distance: 29.0
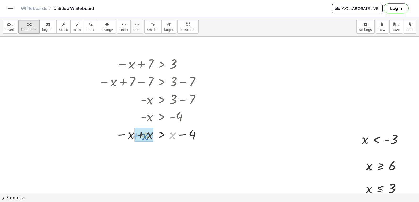
drag, startPoint x: 171, startPoint y: 137, endPoint x: 143, endPoint y: 138, distance: 28.3
click at [117, 31] on button "undo undo" at bounding box center [124, 27] width 14 height 14
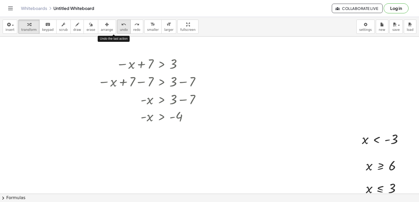
click at [117, 31] on button "undo undo" at bounding box center [124, 27] width 14 height 14
drag, startPoint x: 141, startPoint y: 117, endPoint x: 182, endPoint y: 119, distance: 40.9
click at [184, 120] on div at bounding box center [158, 116] width 76 height 17
click at [176, 134] on div at bounding box center [150, 133] width 111 height 17
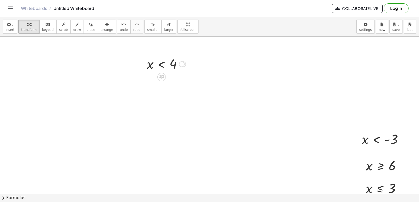
drag, startPoint x: 183, startPoint y: 154, endPoint x: 178, endPoint y: 77, distance: 77.1
click at [105, 27] on icon "button" at bounding box center [107, 24] width 4 height 6
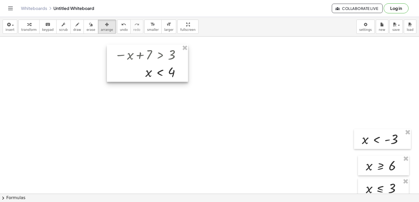
drag, startPoint x: 96, startPoint y: 27, endPoint x: 185, endPoint y: 88, distance: 107.7
click at [185, 82] on div at bounding box center [147, 63] width 81 height 37
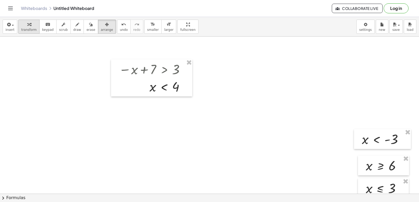
click at [28, 25] on icon "button" at bounding box center [29, 24] width 4 height 6
drag, startPoint x: 185, startPoint y: 87, endPoint x: 176, endPoint y: 63, distance: 26.2
click at [164, 70] on div "x 4 <" at bounding box center [164, 70] width 0 height 0
click at [101, 28] on span "arrange" at bounding box center [107, 30] width 12 height 4
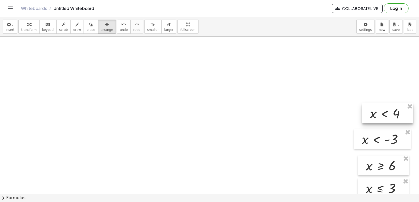
drag, startPoint x: 168, startPoint y: 75, endPoint x: 388, endPoint y: 119, distance: 224.1
click at [388, 119] on div at bounding box center [387, 113] width 51 height 20
click at [29, 28] on span "transform" at bounding box center [28, 30] width 15 height 4
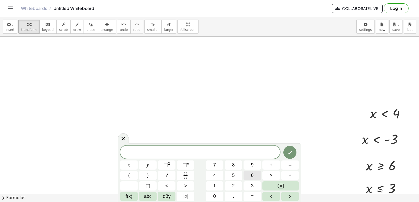
click at [252, 178] on span "6" at bounding box center [252, 175] width 3 height 7
click at [126, 164] on button "x" at bounding box center [129, 165] width 18 height 9
click at [269, 168] on button "+" at bounding box center [271, 165] width 18 height 9
click at [228, 186] on button "2" at bounding box center [234, 186] width 18 height 9
click at [231, 176] on button "5" at bounding box center [234, 175] width 18 height 9
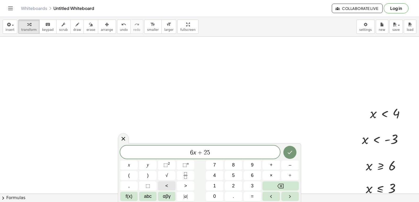
click at [175, 185] on button "<" at bounding box center [167, 186] width 18 height 9
click at [254, 197] on button "=" at bounding box center [252, 196] width 18 height 9
click at [289, 165] on span "–" at bounding box center [289, 165] width 3 height 7
click at [214, 184] on span "1" at bounding box center [214, 186] width 3 height 7
click at [214, 185] on span "1" at bounding box center [214, 186] width 3 height 7
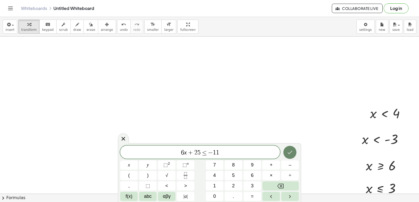
click at [293, 150] on button "Done" at bounding box center [289, 152] width 13 height 13
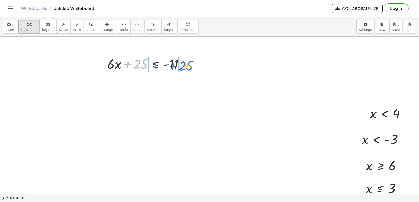
drag, startPoint x: 126, startPoint y: 65, endPoint x: 171, endPoint y: 67, distance: 45.6
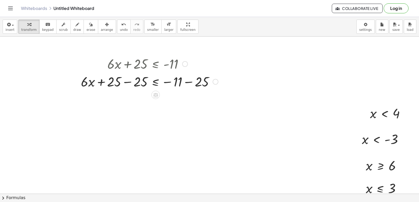
drag, startPoint x: 171, startPoint y: 67, endPoint x: 126, endPoint y: 83, distance: 47.7
click at [126, 83] on div at bounding box center [149, 81] width 142 height 18
click at [128, 83] on div at bounding box center [163, 81] width 116 height 18
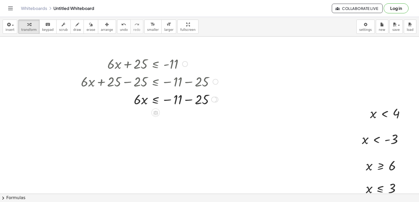
click at [189, 99] on div at bounding box center [149, 99] width 142 height 18
drag, startPoint x: 137, startPoint y: 118, endPoint x: 174, endPoint y: 130, distance: 38.1
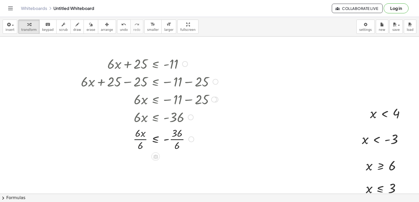
click at [143, 141] on div at bounding box center [149, 139] width 142 height 26
click at [155, 64] on div "+ · 6 · x + 25 ≤ - 11 + · 6 · x + 25 − 25 ≤ − 11 − 25 + · 6 · x + 0 ≤ − 11 − 25…" at bounding box center [155, 64] width 0 height 0
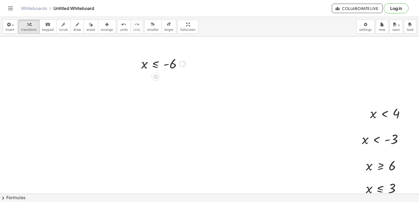
drag, startPoint x: 181, startPoint y: 165, endPoint x: 142, endPoint y: 54, distance: 117.6
click at [155, 64] on div "x ≤ - 6" at bounding box center [155, 64] width 0 height 0
click at [104, 30] on button "arrange" at bounding box center [107, 27] width 18 height 14
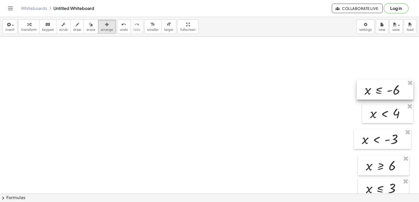
drag, startPoint x: 155, startPoint y: 65, endPoint x: 378, endPoint y: 91, distance: 224.8
click at [378, 91] on div at bounding box center [384, 90] width 57 height 20
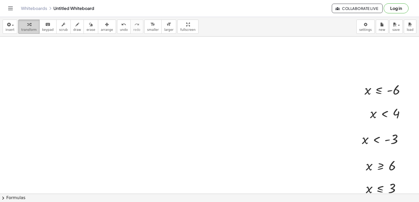
click at [29, 30] on span "transform" at bounding box center [28, 30] width 15 height 4
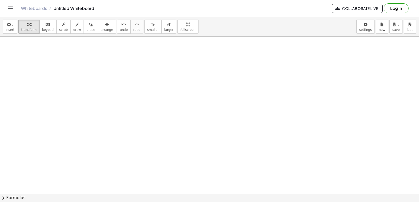
scroll to position [2363, 42]
drag, startPoint x: 418, startPoint y: 172, endPoint x: 390, endPoint y: 179, distance: 28.8
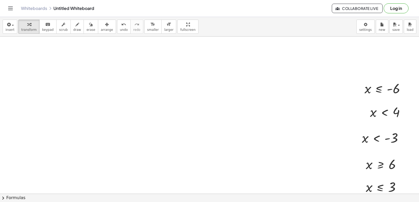
scroll to position [0, 42]
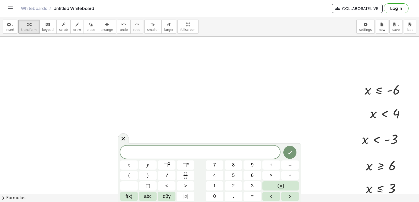
click at [135, 160] on div "​ x y ⬚ 2 ⬚ n 7 8 9 + – ( ) √ 4 5 6 × ÷ , ⬚ < > 1 2 3 f(x) abc αβγ | a | 0 . =" at bounding box center [209, 173] width 178 height 55
click at [127, 164] on button "x" at bounding box center [129, 165] width 18 height 9
click at [161, 167] on button "⬚ 2" at bounding box center [167, 165] width 18 height 9
click at [268, 162] on button "+" at bounding box center [271, 165] width 18 height 9
click at [214, 164] on button "7" at bounding box center [215, 165] width 18 height 9
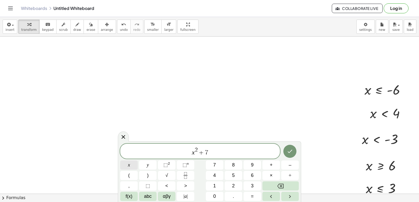
click at [133, 164] on button "x" at bounding box center [129, 165] width 18 height 9
click at [273, 168] on button "+" at bounding box center [271, 165] width 18 height 9
click at [210, 186] on button "1" at bounding box center [215, 186] width 18 height 9
click at [175, 187] on button "<" at bounding box center [167, 186] width 18 height 9
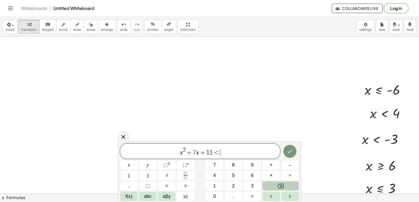
click at [274, 186] on button "Backspace" at bounding box center [280, 186] width 36 height 9
click at [190, 188] on button ">" at bounding box center [186, 186] width 18 height 9
click at [249, 197] on button "=" at bounding box center [252, 196] width 18 height 9
click at [215, 194] on span "0" at bounding box center [214, 196] width 3 height 7
click at [290, 155] on button "Done" at bounding box center [289, 151] width 13 height 13
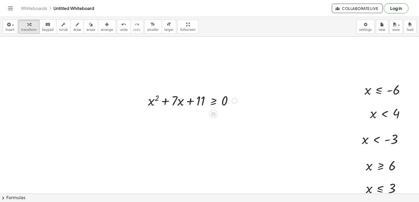
click at [166, 103] on div at bounding box center [192, 101] width 94 height 18
drag, startPoint x: 189, startPoint y: 161, endPoint x: 184, endPoint y: 161, distance: 4.7
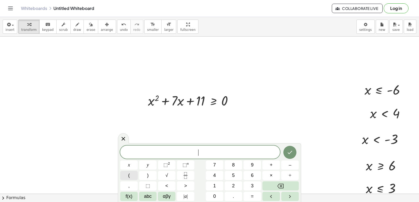
click at [133, 176] on button "(" at bounding box center [129, 175] width 18 height 9
click at [128, 165] on span "x" at bounding box center [129, 165] width 2 height 7
click at [266, 163] on button "+" at bounding box center [271, 165] width 18 height 9
click at [117, 31] on button "undo undo" at bounding box center [124, 27] width 14 height 14
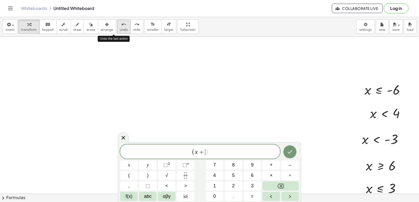
click at [120, 30] on span "undo" at bounding box center [124, 30] width 8 height 4
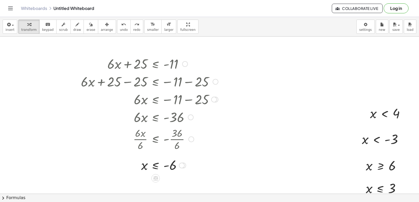
drag, startPoint x: 271, startPoint y: 115, endPoint x: 169, endPoint y: 173, distance: 117.8
click at [169, 173] on div at bounding box center [149, 164] width 142 height 17
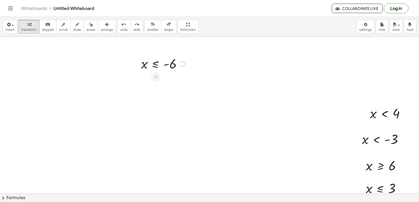
drag, startPoint x: 182, startPoint y: 166, endPoint x: 165, endPoint y: 42, distance: 124.9
click at [101, 26] on div "button" at bounding box center [107, 24] width 12 height 6
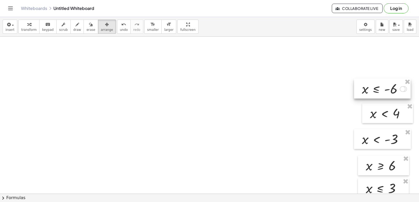
drag, startPoint x: 174, startPoint y: 66, endPoint x: 395, endPoint y: 91, distance: 222.0
click at [395, 91] on div at bounding box center [382, 89] width 57 height 20
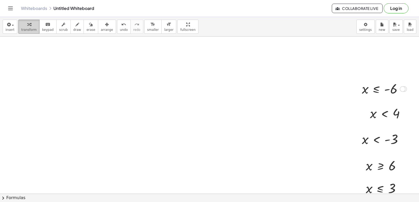
click at [19, 27] on button "transform" at bounding box center [28, 27] width 21 height 14
drag, startPoint x: 110, startPoint y: 68, endPoint x: 125, endPoint y: 96, distance: 31.9
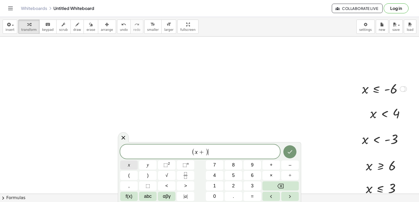
click at [126, 168] on button "x" at bounding box center [129, 165] width 18 height 9
click at [167, 165] on span "⬚" at bounding box center [165, 165] width 4 height 5
drag, startPoint x: 297, startPoint y: 181, endPoint x: 293, endPoint y: 190, distance: 10.2
click at [293, 190] on div "( x + ) x 2 x y ⬚ 2 ⬚ n 7 8 9 + – ( ) √ 4 5 6 × ÷ , ⬚ < > 1 2 3 f(x) abc αβγ | …" at bounding box center [209, 172] width 178 height 58
click at [291, 191] on div "( x + ) x 2 x y ⬚ 2 ⬚ n 7 8 9 + – ( ) √ 4 5 6 × ÷ , ⬚ < > 1 2 3 f(x) abc αβγ | …" at bounding box center [209, 172] width 178 height 58
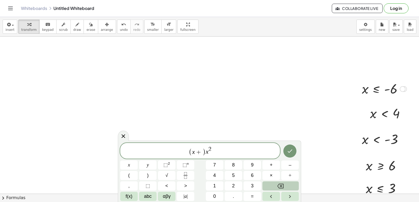
click at [285, 187] on button "Backspace" at bounding box center [280, 186] width 36 height 9
click at [283, 186] on button "Backspace" at bounding box center [280, 186] width 36 height 9
click at [283, 186] on icon "Backspace" at bounding box center [280, 186] width 6 height 6
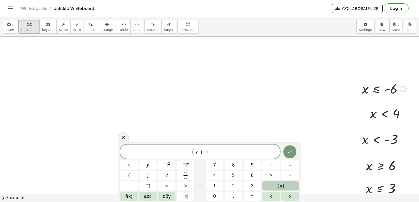
click at [283, 186] on icon "Backspace" at bounding box center [280, 186] width 6 height 6
click at [280, 186] on icon "Backspace" at bounding box center [280, 186] width 6 height 6
click at [130, 166] on button "x" at bounding box center [129, 165] width 18 height 9
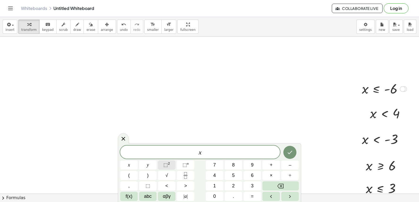
click at [162, 164] on button "⬚ 2" at bounding box center [167, 165] width 18 height 9
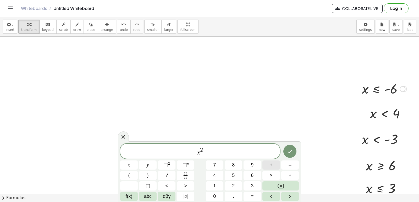
click at [270, 168] on span "+" at bounding box center [271, 165] width 3 height 7
click at [213, 167] on button "7" at bounding box center [215, 165] width 18 height 9
click at [271, 167] on span "+" at bounding box center [271, 165] width 3 height 7
click at [219, 185] on button "1" at bounding box center [215, 186] width 18 height 9
click at [234, 186] on span "2" at bounding box center [233, 186] width 3 height 7
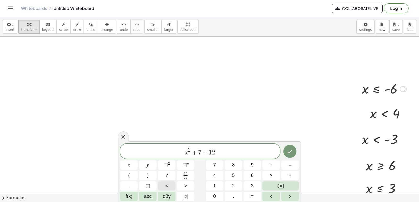
click at [174, 189] on button "<" at bounding box center [167, 186] width 18 height 9
click at [256, 195] on button "=" at bounding box center [252, 196] width 18 height 9
click at [220, 195] on button "0" at bounding box center [215, 196] width 18 height 9
click at [290, 159] on div at bounding box center [290, 151] width 18 height 15
click at [288, 156] on button "Done" at bounding box center [289, 151] width 13 height 13
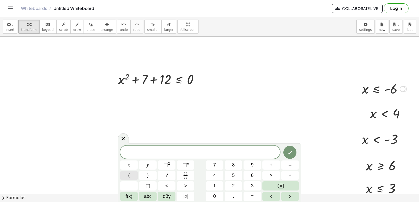
click at [131, 177] on button "(" at bounding box center [129, 175] width 18 height 9
click at [129, 166] on span "x" at bounding box center [129, 165] width 2 height 7
click at [268, 166] on button "+" at bounding box center [271, 165] width 18 height 9
click at [219, 176] on button "4" at bounding box center [215, 175] width 18 height 9
click at [153, 176] on button ")" at bounding box center [148, 175] width 18 height 9
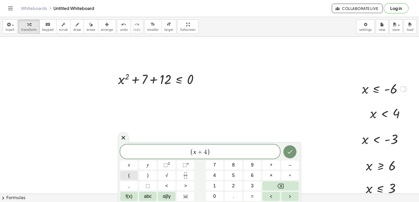
click at [131, 177] on button "(" at bounding box center [129, 175] width 18 height 9
click at [132, 168] on button "x" at bounding box center [129, 165] width 18 height 9
click at [268, 165] on button "+" at bounding box center [271, 165] width 18 height 9
click at [256, 185] on button "3" at bounding box center [252, 186] width 18 height 9
click at [143, 175] on button ")" at bounding box center [148, 175] width 18 height 9
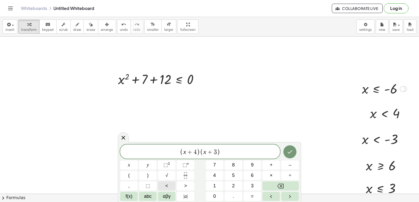
click at [166, 185] on span "<" at bounding box center [166, 186] width 3 height 7
click at [250, 195] on button "=" at bounding box center [252, 196] width 18 height 9
click at [218, 197] on button "0" at bounding box center [215, 196] width 18 height 9
click at [296, 153] on button "Done" at bounding box center [289, 152] width 13 height 13
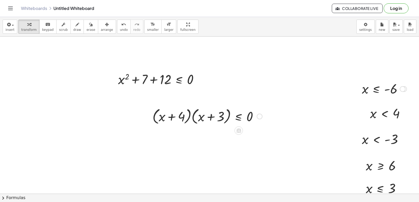
click at [191, 120] on div at bounding box center [207, 116] width 115 height 20
click at [189, 115] on div at bounding box center [207, 116] width 115 height 20
drag, startPoint x: 192, startPoint y: 115, endPoint x: 172, endPoint y: 126, distance: 22.5
click at [192, 115] on div at bounding box center [207, 116] width 115 height 20
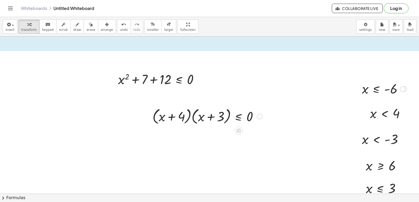
click at [172, 121] on div at bounding box center [207, 116] width 115 height 20
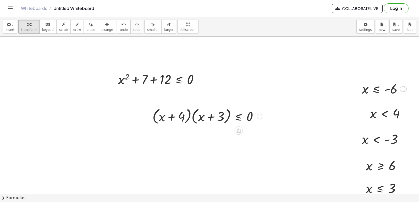
click at [212, 117] on div at bounding box center [207, 116] width 115 height 20
click at [245, 117] on div at bounding box center [207, 116] width 115 height 20
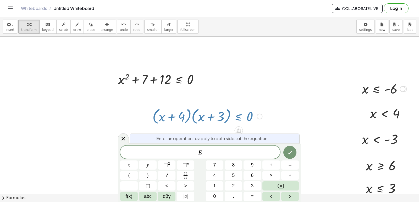
click at [239, 117] on div at bounding box center [207, 116] width 115 height 20
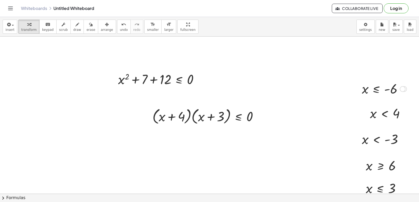
drag, startPoint x: 126, startPoint y: 126, endPoint x: 136, endPoint y: 137, distance: 15.4
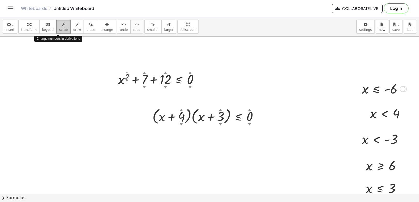
drag, startPoint x: 59, startPoint y: 24, endPoint x: 59, endPoint y: 28, distance: 4.4
click at [59, 28] on button "scrub" at bounding box center [63, 27] width 14 height 14
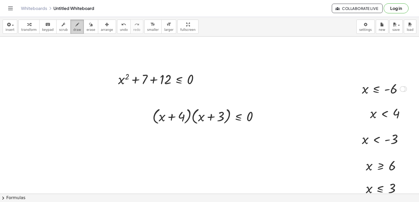
click at [70, 26] on button "draw" at bounding box center [77, 27] width 14 height 14
drag, startPoint x: 114, startPoint y: 150, endPoint x: 119, endPoint y: 158, distance: 8.4
click at [117, 26] on button "undo undo" at bounding box center [124, 27] width 14 height 14
drag, startPoint x: 77, startPoint y: 143, endPoint x: 73, endPoint y: 152, distance: 9.8
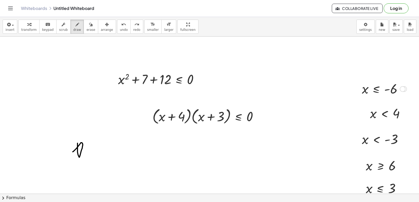
drag, startPoint x: 83, startPoint y: 142, endPoint x: 78, endPoint y: 144, distance: 5.0
drag, startPoint x: 83, startPoint y: 143, endPoint x: 86, endPoint y: 142, distance: 2.9
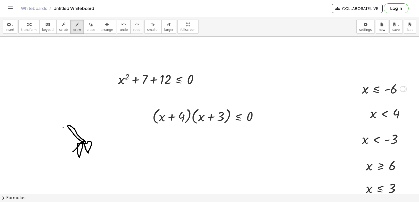
drag, startPoint x: 63, startPoint y: 127, endPoint x: 68, endPoint y: 126, distance: 5.5
drag, startPoint x: 70, startPoint y: 126, endPoint x: 70, endPoint y: 132, distance: 5.5
drag, startPoint x: 68, startPoint y: 135, endPoint x: 65, endPoint y: 136, distance: 2.9
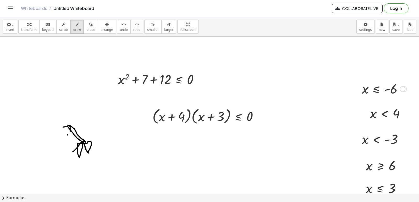
drag, startPoint x: 89, startPoint y: 151, endPoint x: 93, endPoint y: 144, distance: 8.4
drag, startPoint x: 92, startPoint y: 155, endPoint x: 32, endPoint y: 160, distance: 60.4
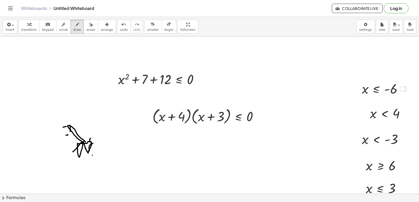
click at [120, 29] on span "undo" at bounding box center [124, 30] width 8 height 4
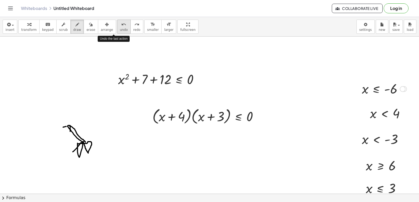
click at [120, 29] on span "undo" at bounding box center [124, 30] width 8 height 4
